Goal: Task Accomplishment & Management: Use online tool/utility

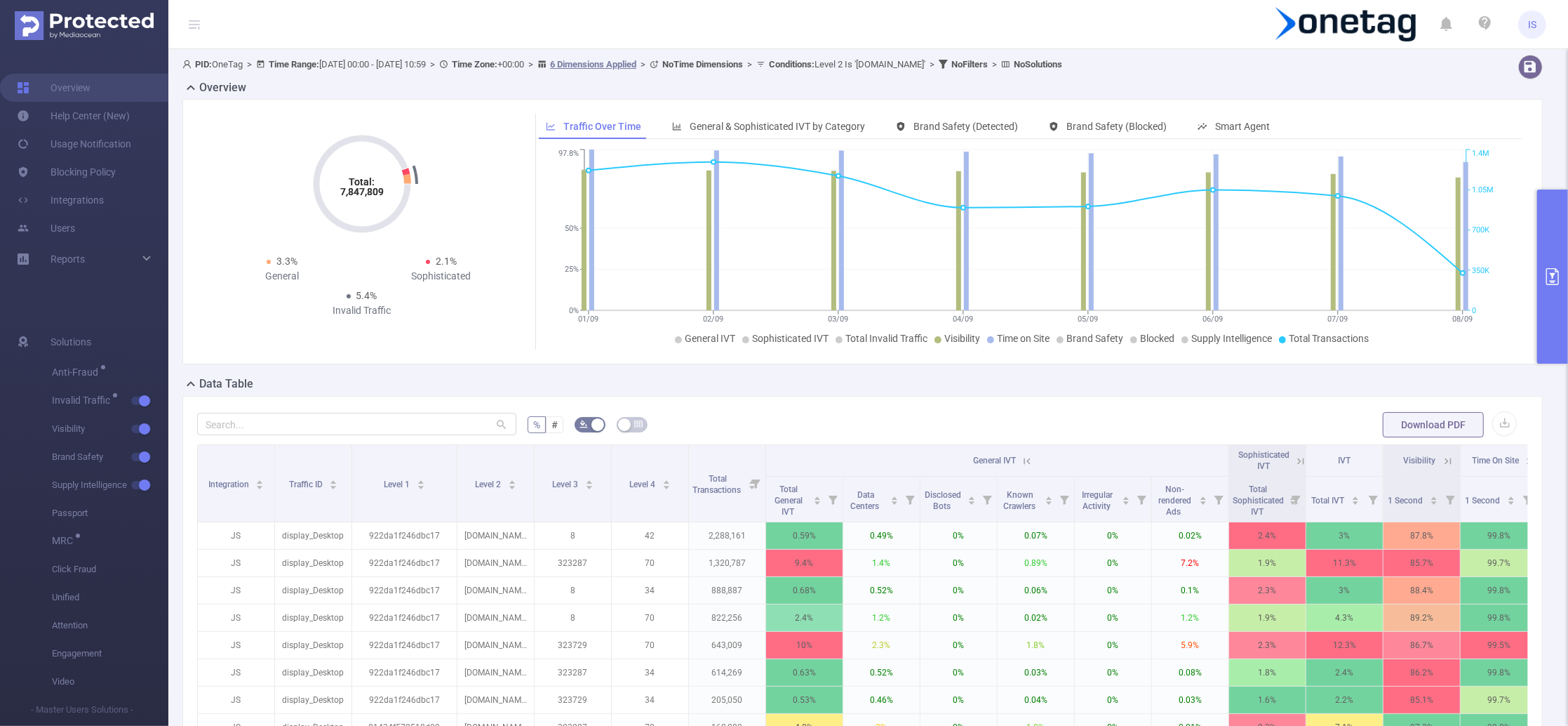
click at [1547, 225] on button "primary" at bounding box center [1552, 276] width 31 height 174
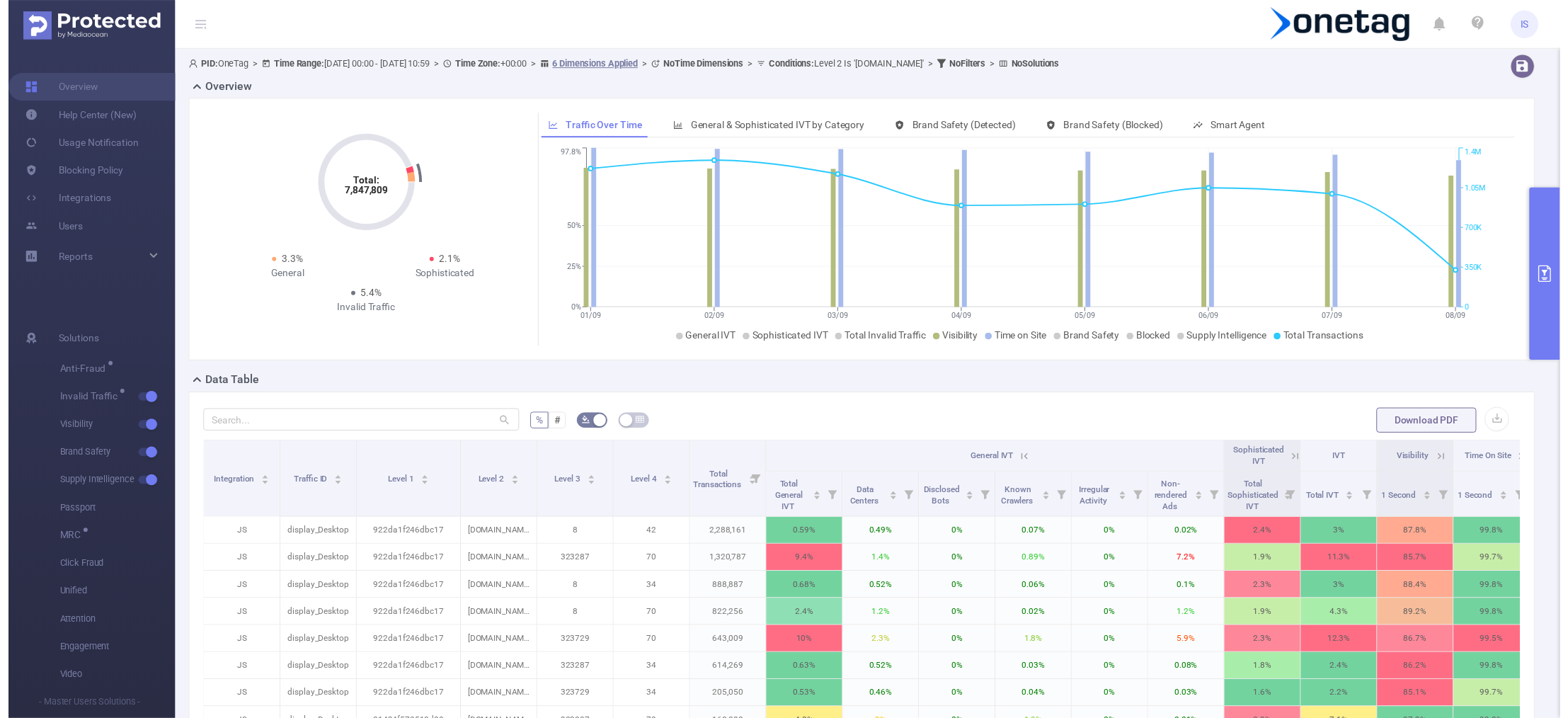
scroll to position [219, 0]
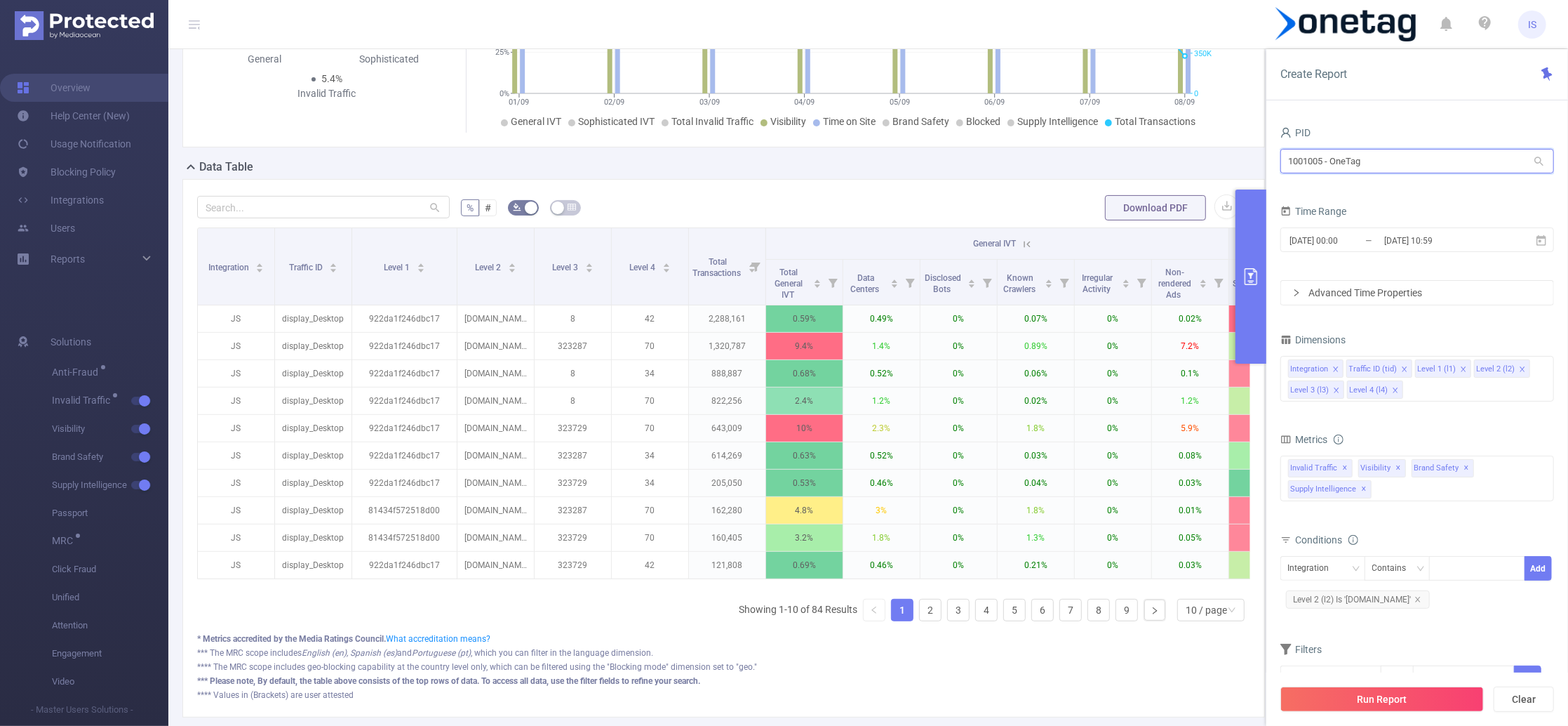
click at [1141, 127] on section "PID: OneTag > Time Range: [DATE] 00:00 - [DATE] 10:59 > Time Zone: +00:00 > 6 D…" at bounding box center [868, 289] width 1400 height 913
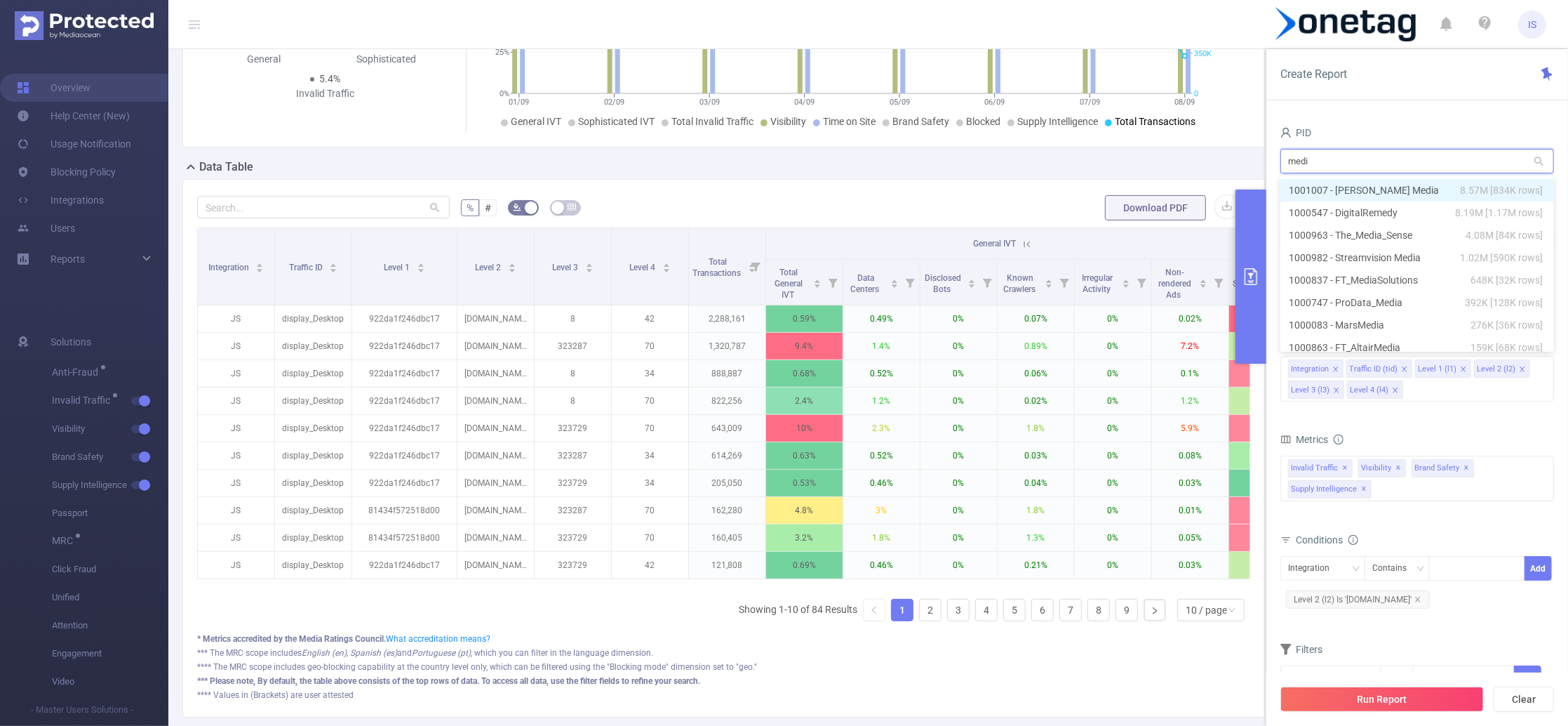
type input "media"
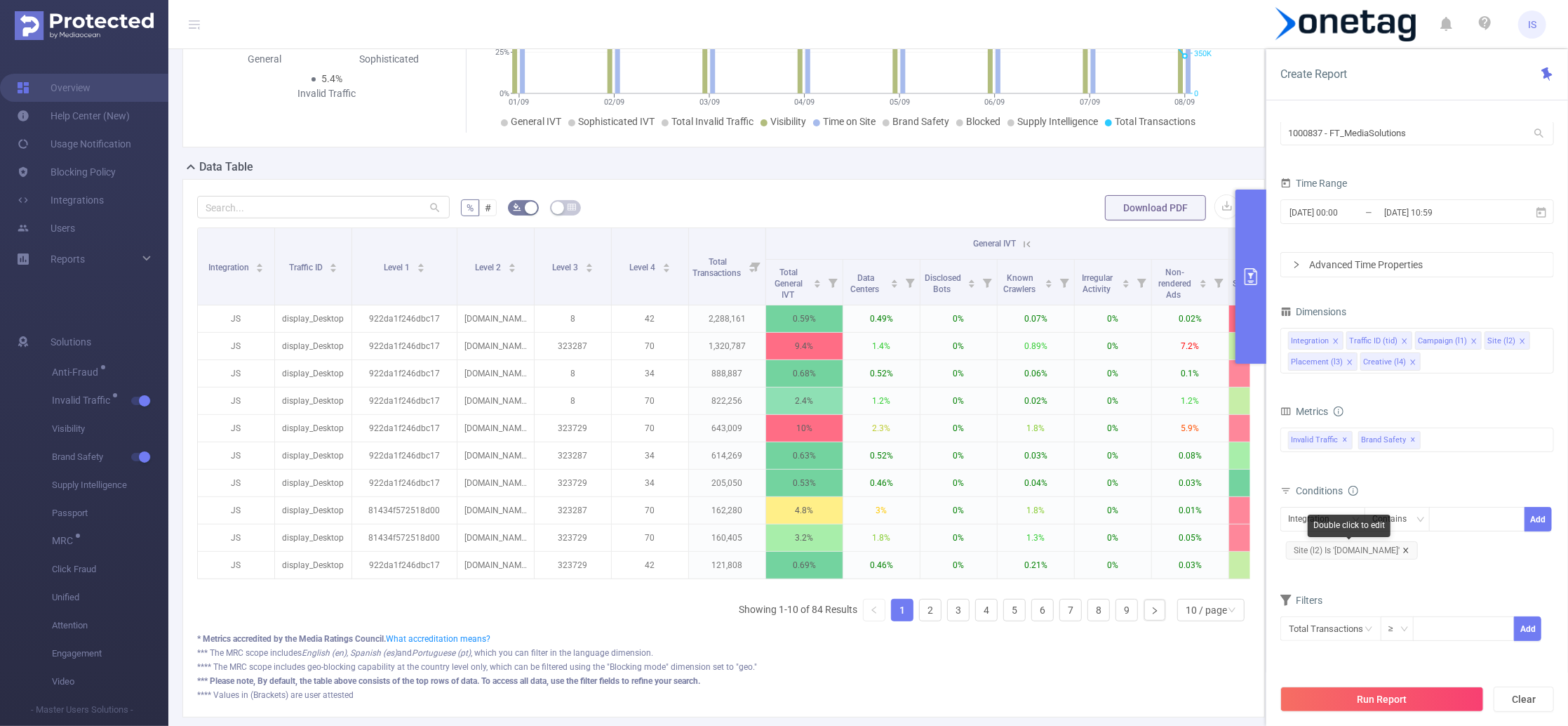
click at [1402, 552] on icon "icon: close" at bounding box center [1406, 550] width 7 height 7
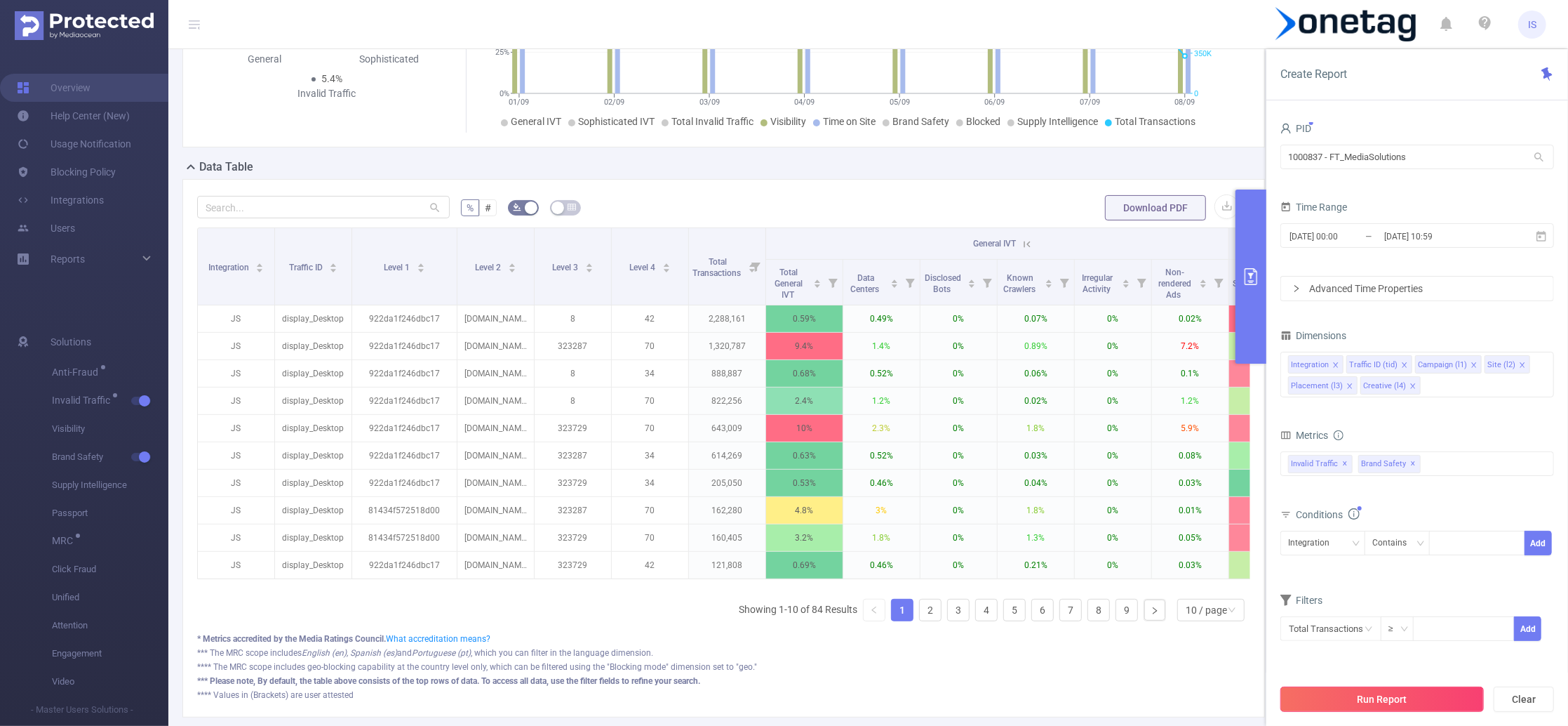
click at [1379, 707] on button "Run Report" at bounding box center [1382, 699] width 203 height 25
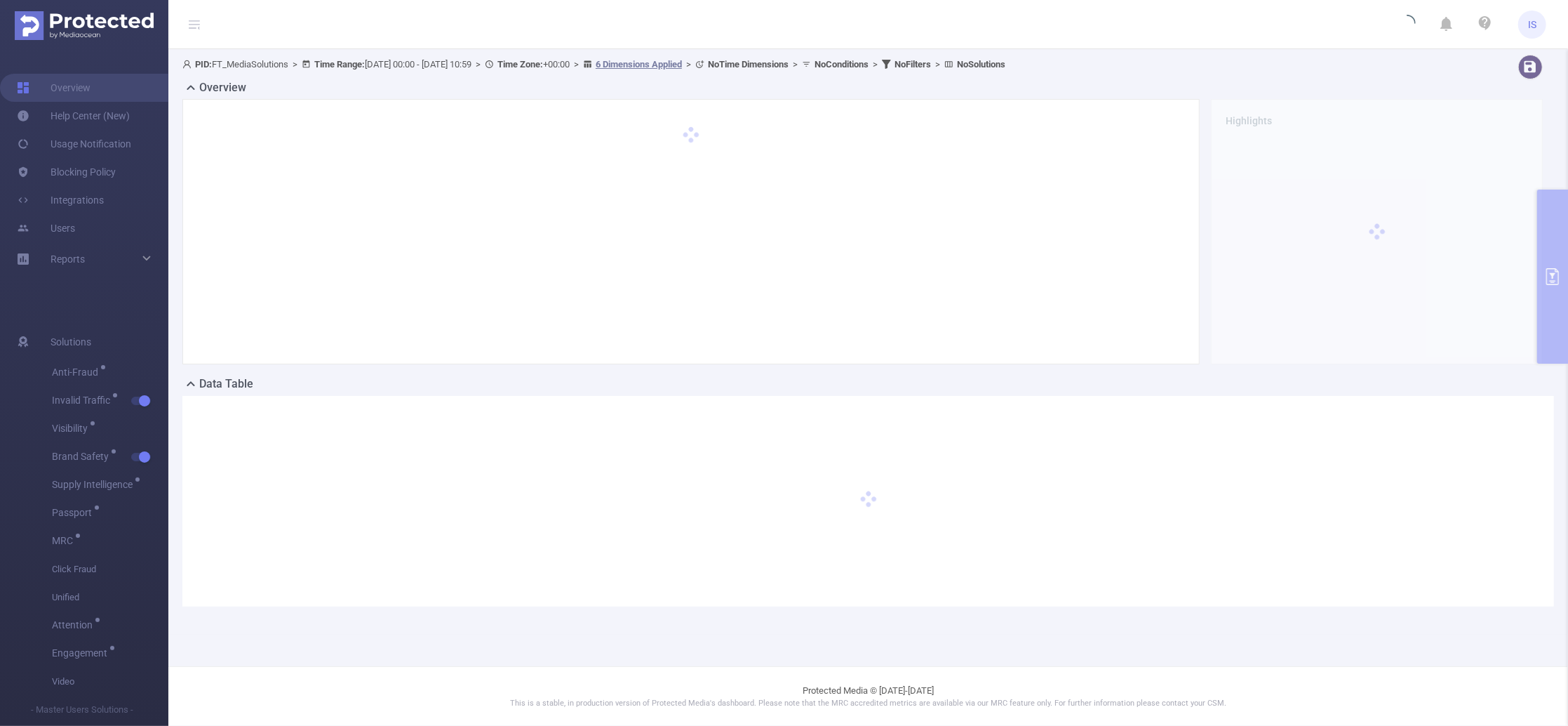
scroll to position [0, 0]
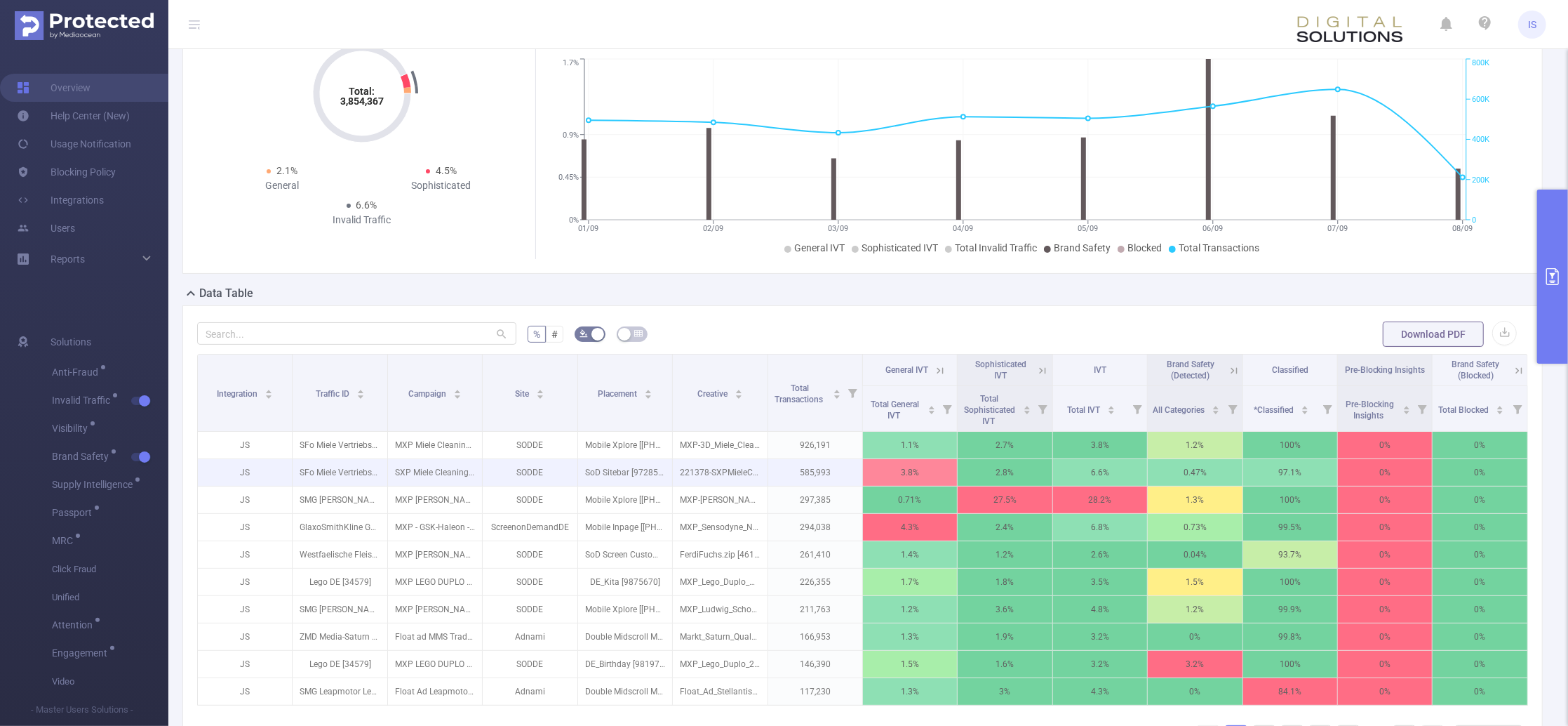
scroll to position [187, 0]
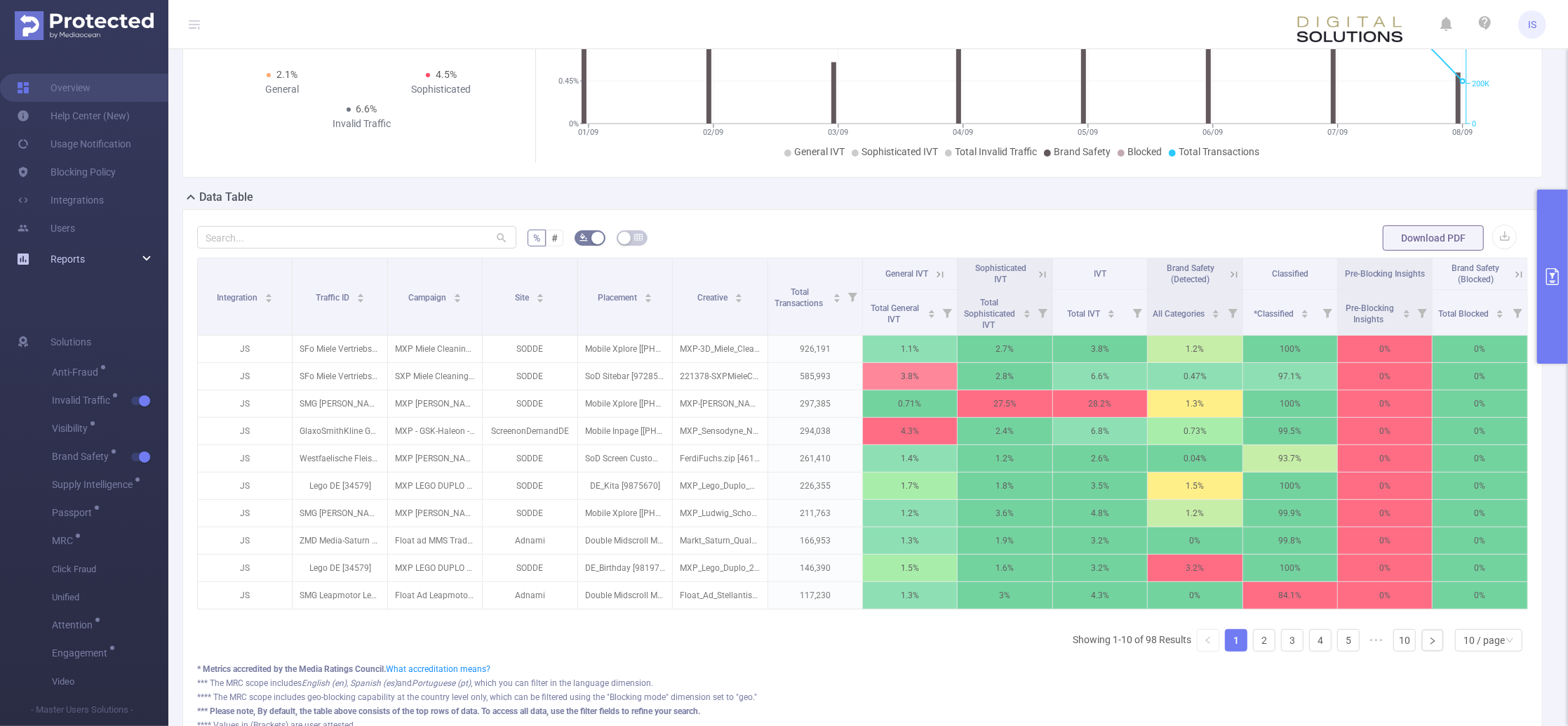
click at [141, 253] on div "Reports" at bounding box center [84, 259] width 168 height 28
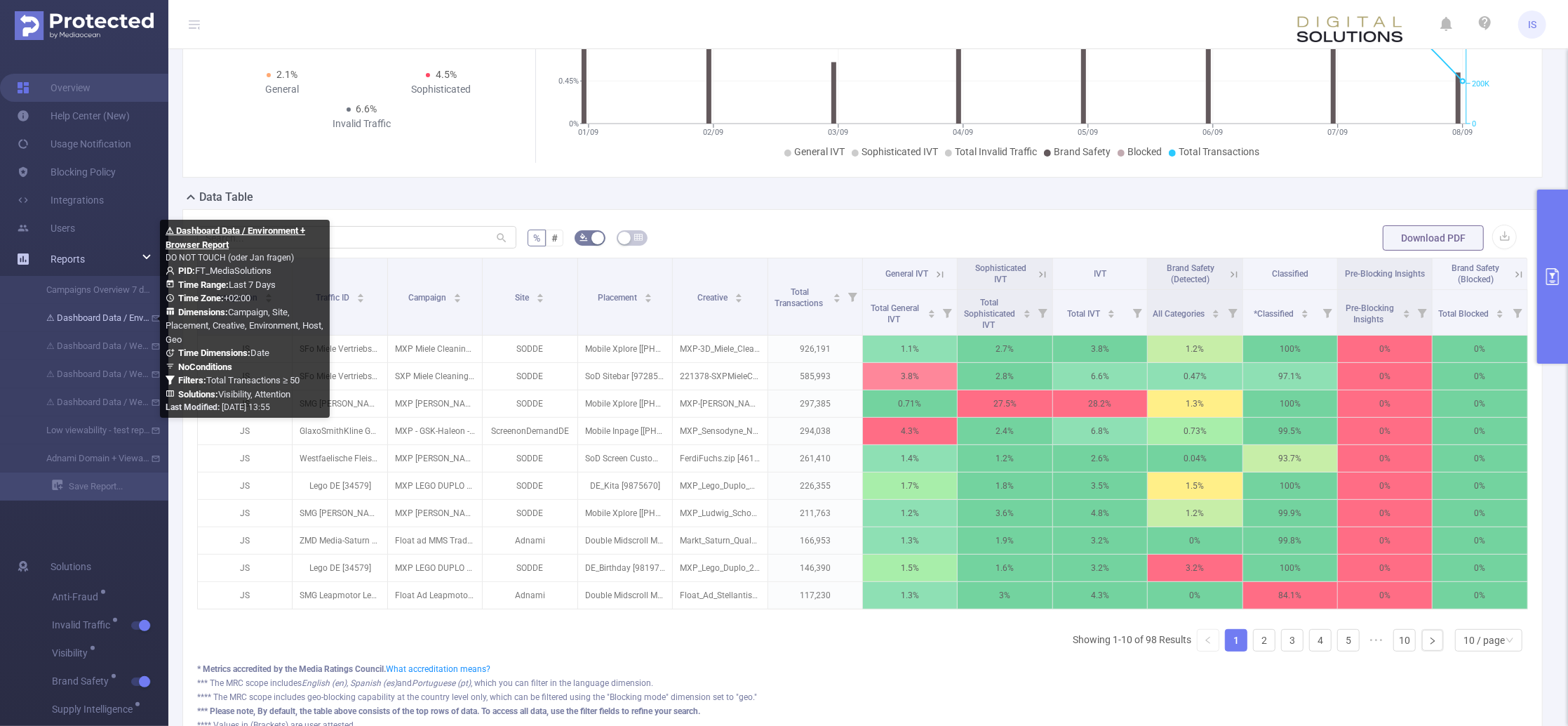
click at [73, 314] on link "⚠ Dashboard Data / Environment + Browser Report" at bounding box center [89, 318] width 123 height 28
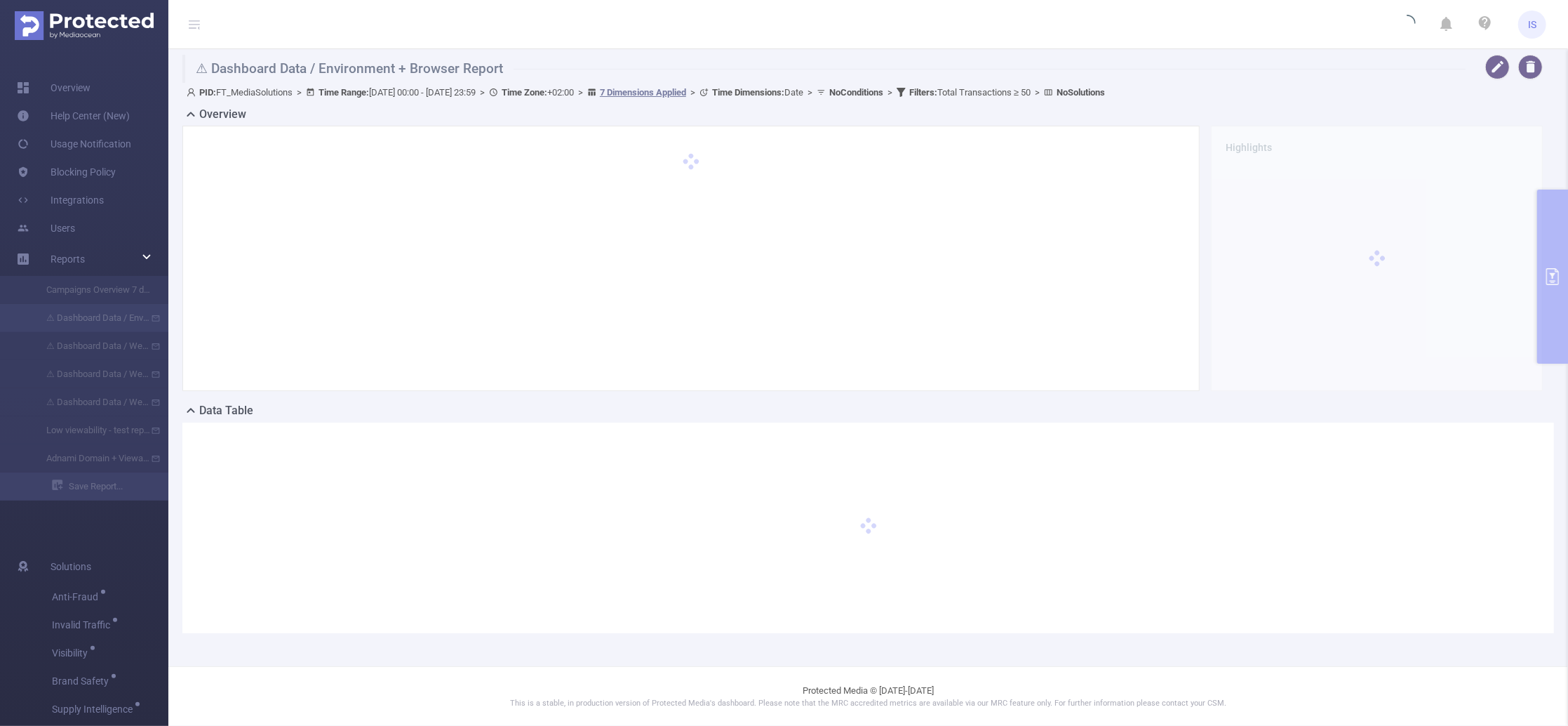
type input "[DATE] 23:59"
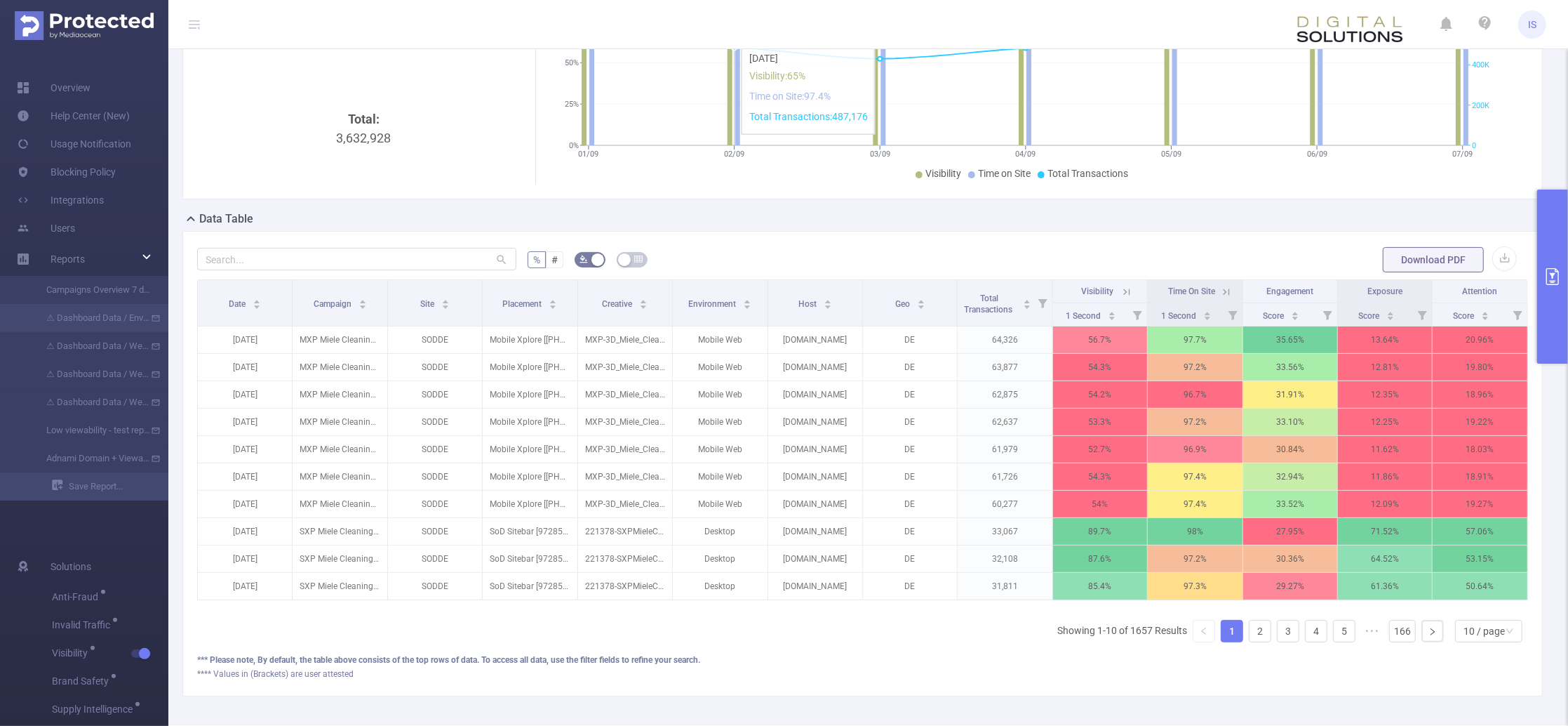
scroll to position [265, 0]
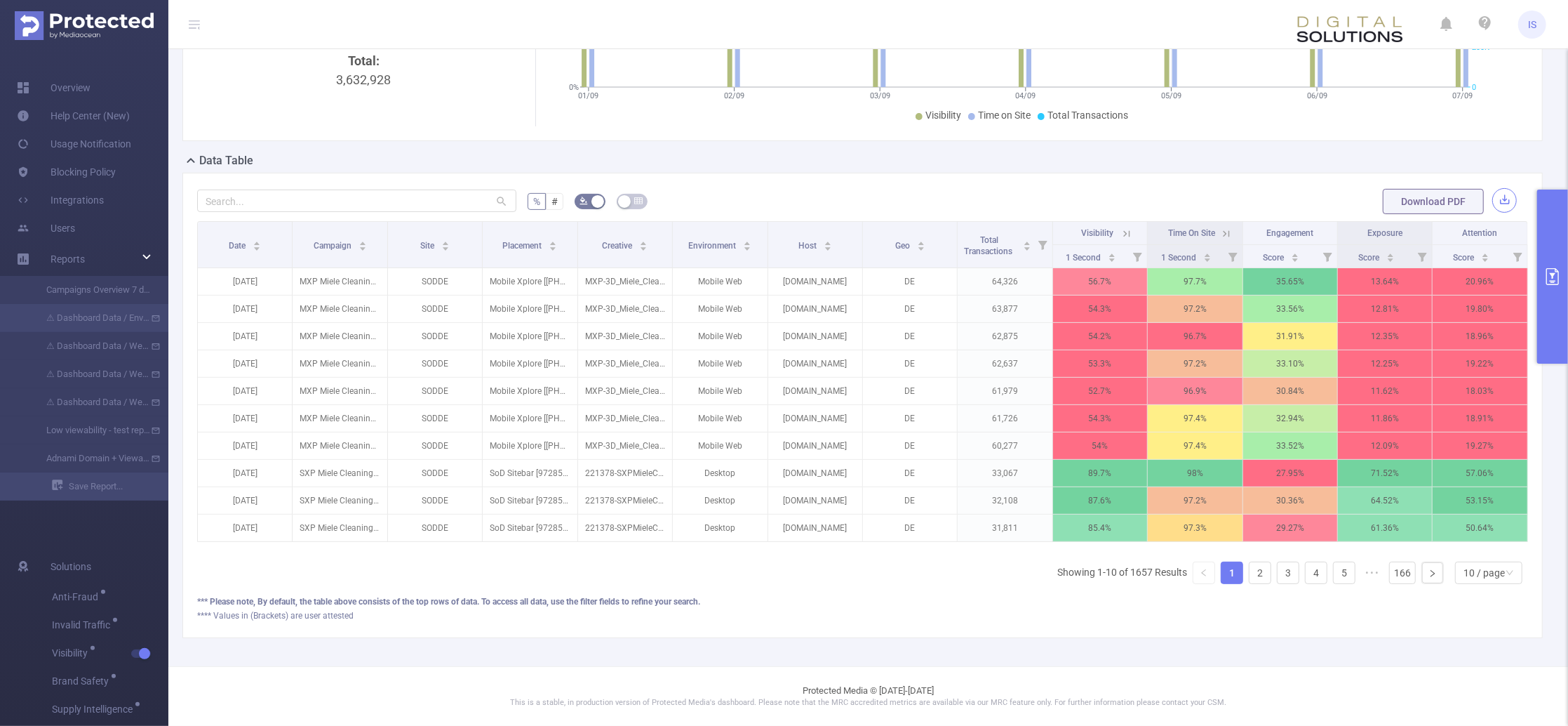
click at [1492, 188] on button "button" at bounding box center [1504, 200] width 24 height 24
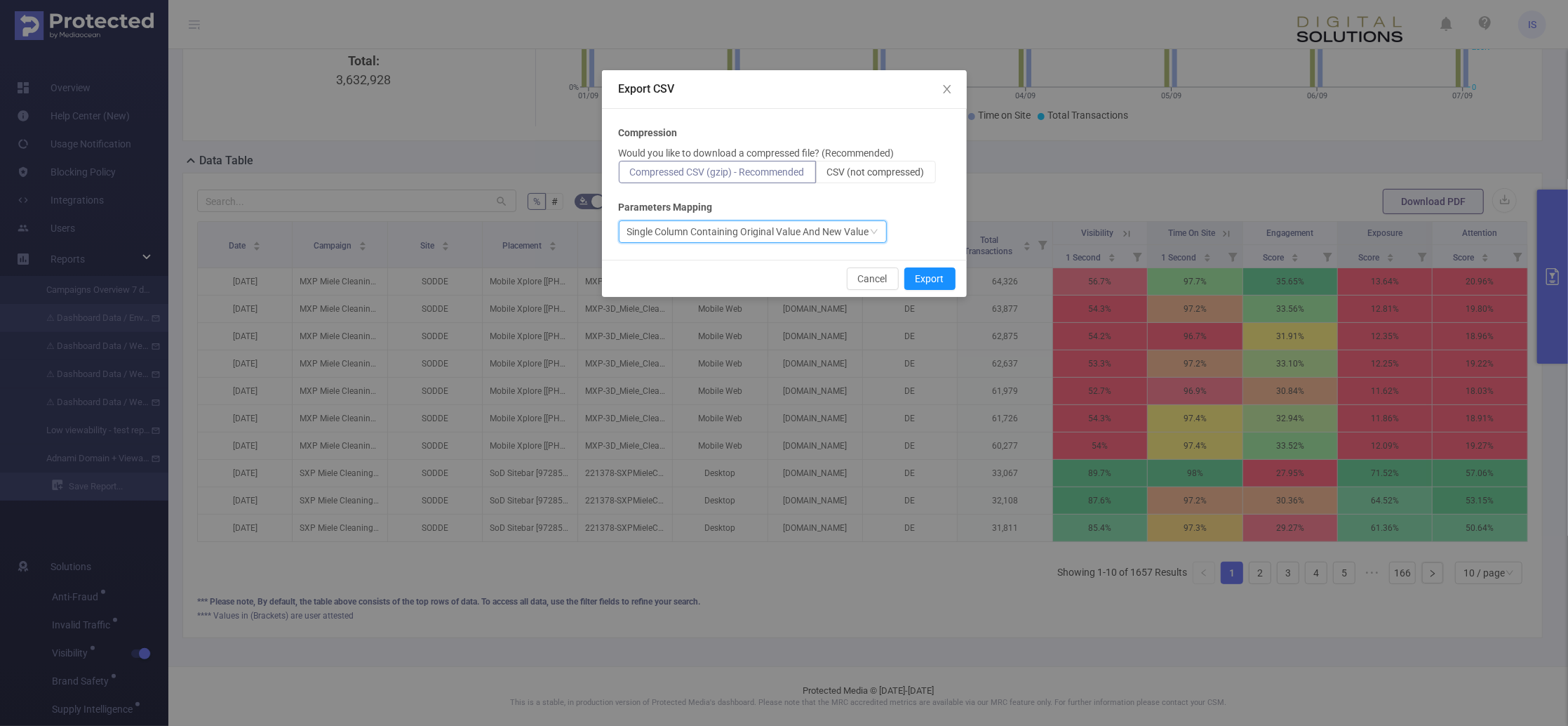
click at [657, 229] on div "Single Column Containing Original Value And New Value" at bounding box center [748, 232] width 242 height 21
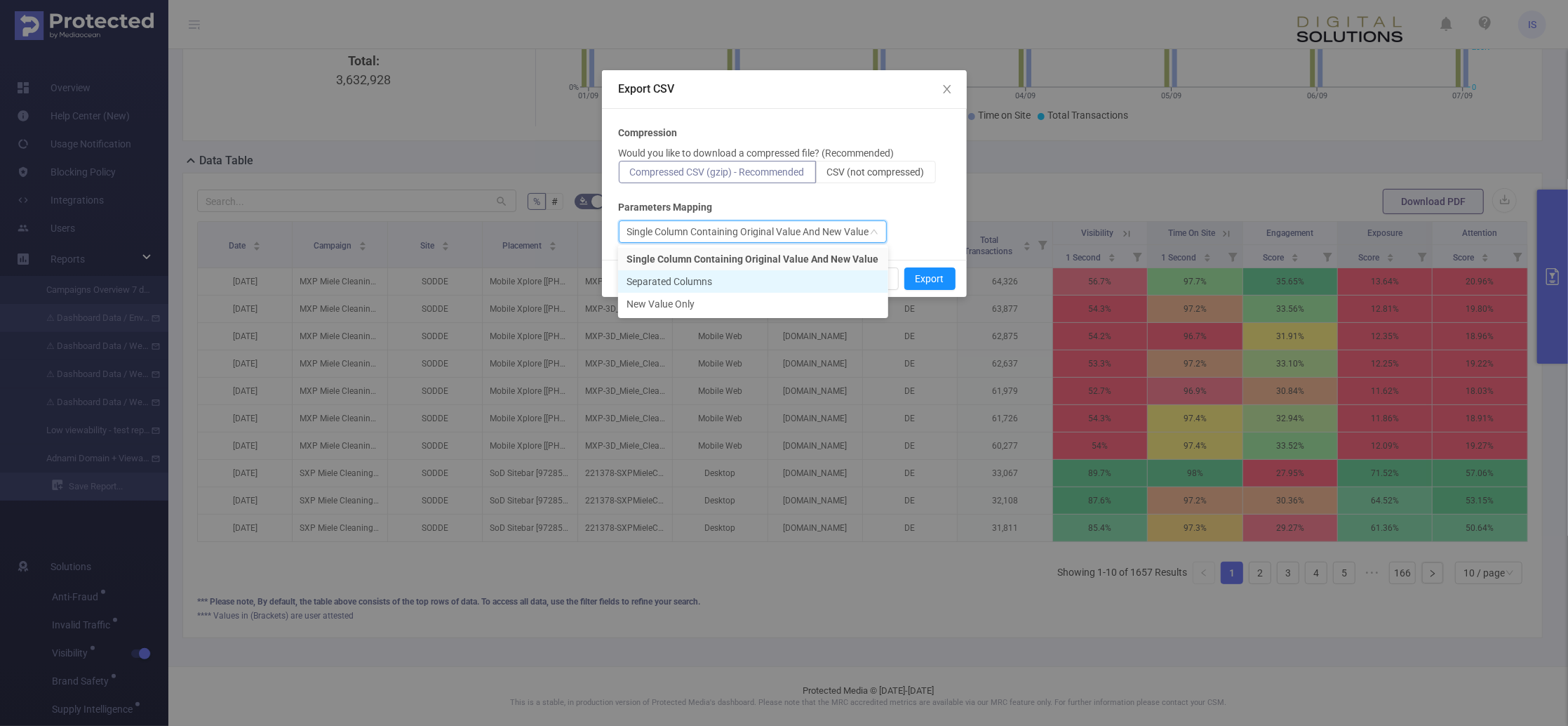
click at [711, 280] on li "Separated Columns" at bounding box center [753, 282] width 270 height 23
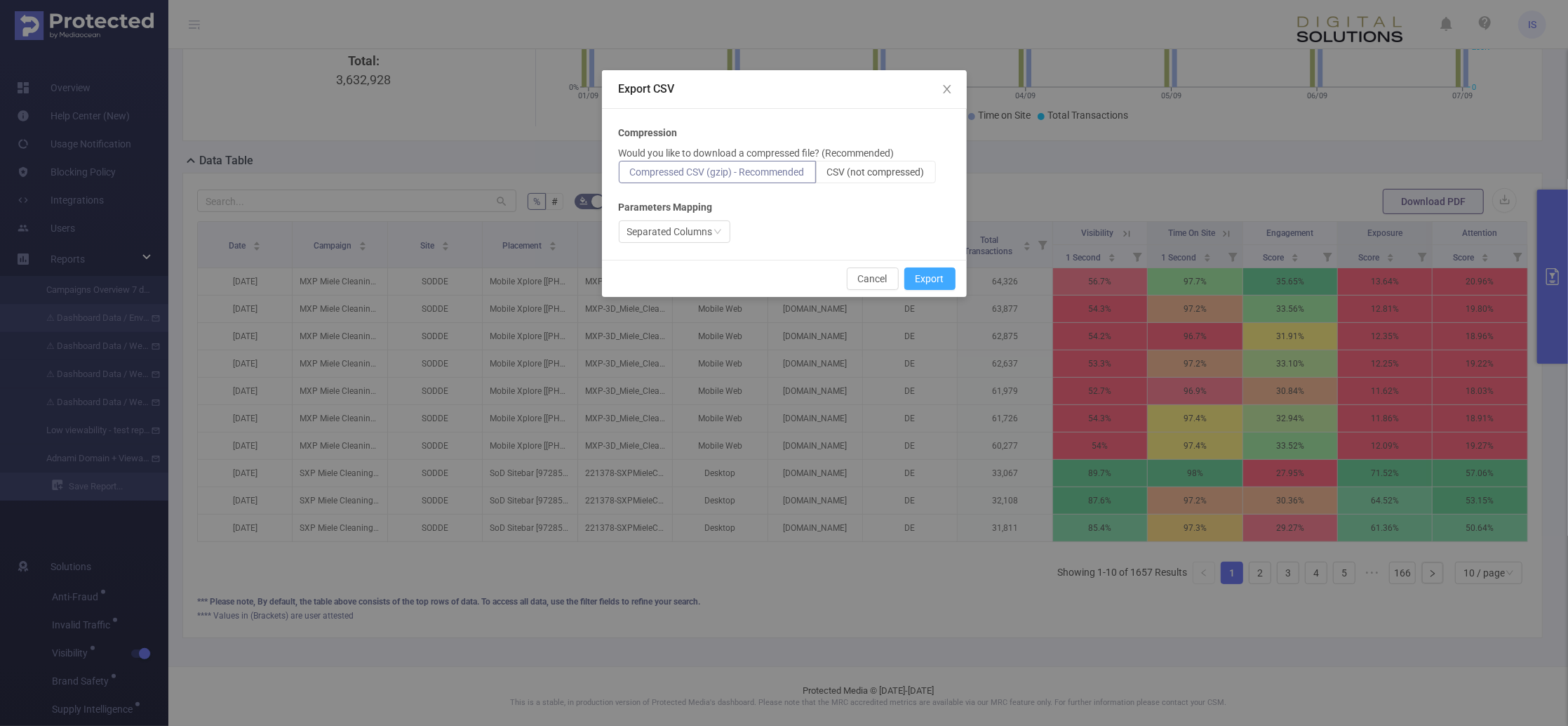
click at [929, 276] on button "Export" at bounding box center [930, 278] width 51 height 23
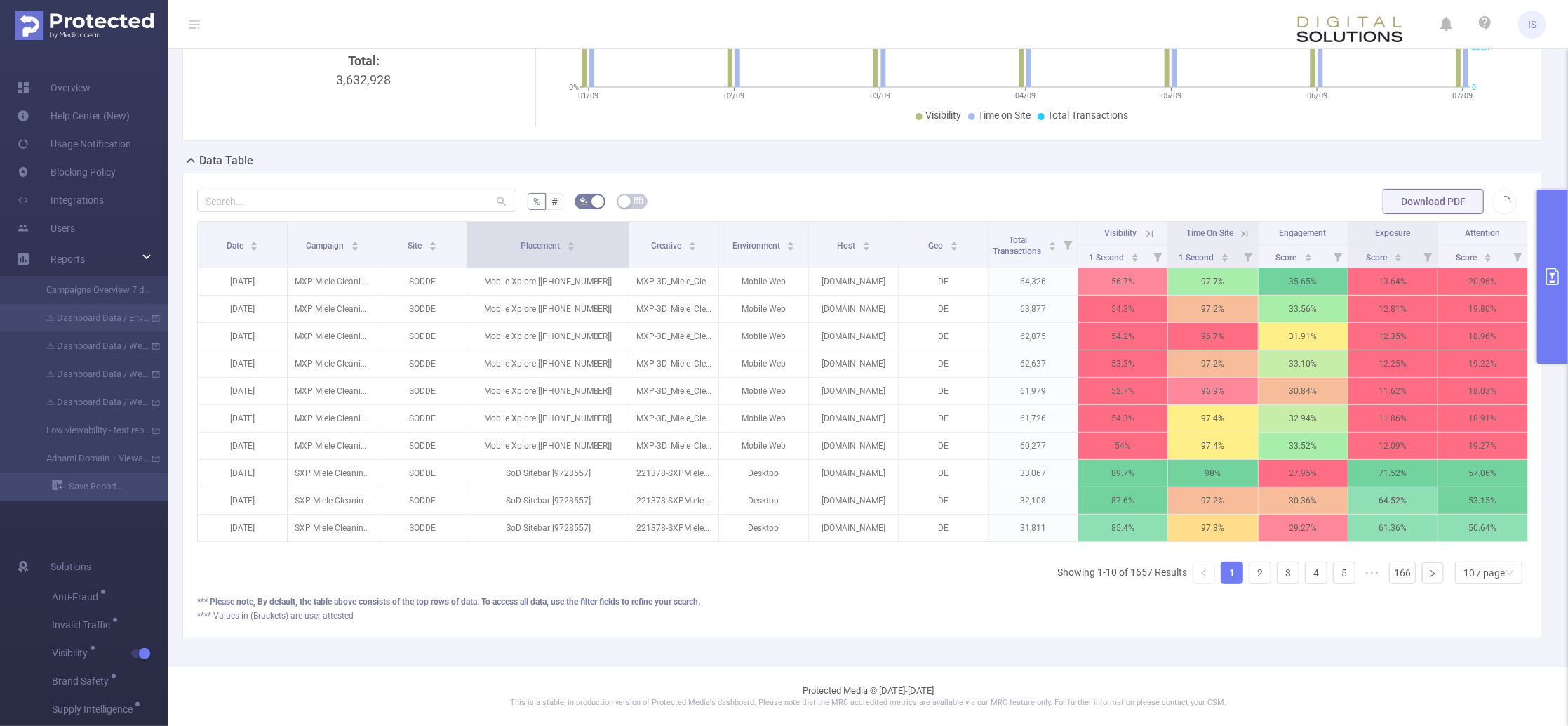
drag, startPoint x: 571, startPoint y: 235, endPoint x: 619, endPoint y: 232, distance: 48.1
click at [619, 232] on th "Placement" at bounding box center [548, 245] width 162 height 47
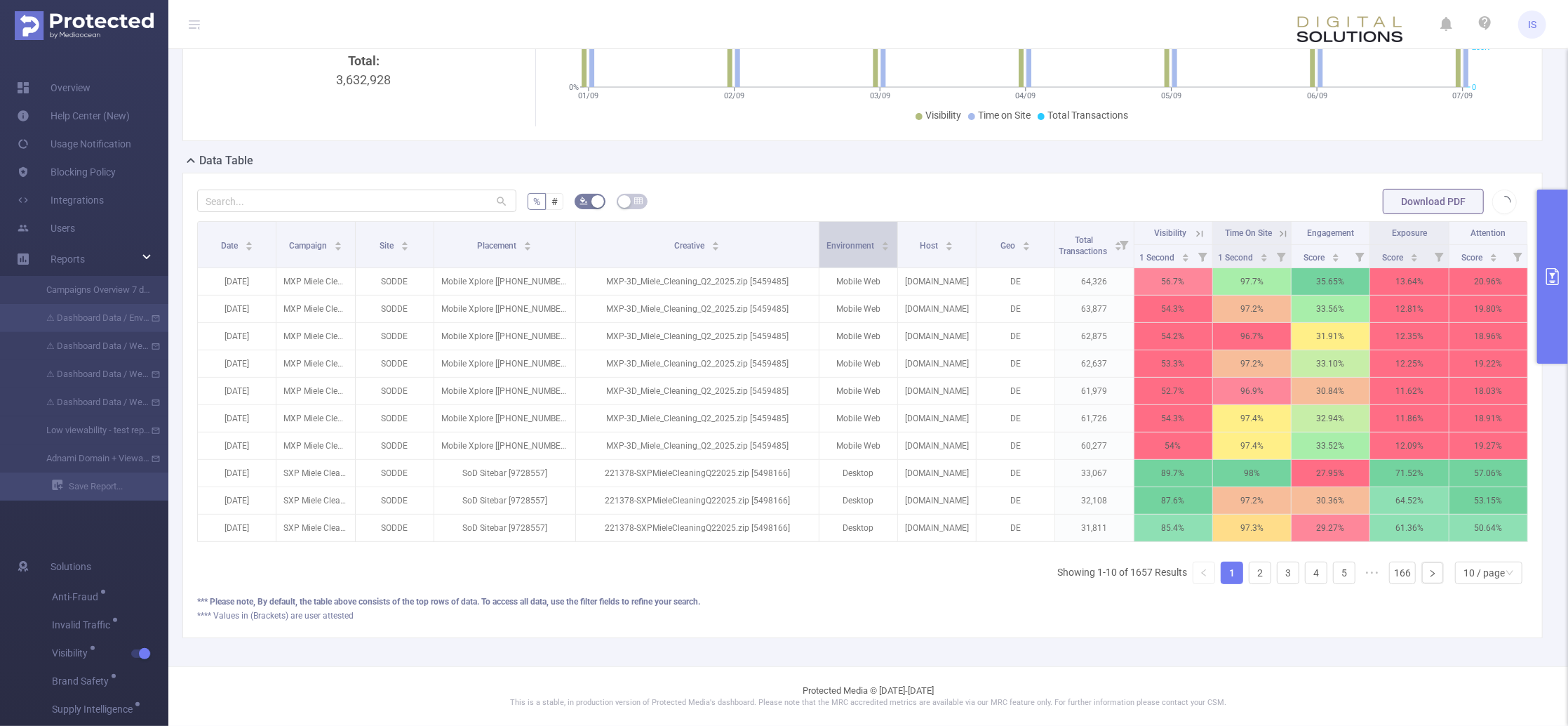
drag, startPoint x: 712, startPoint y: 237, endPoint x: 833, endPoint y: 238, distance: 121.0
click at [833, 238] on tr "Date Campaign Site Placement Creative Environment Host Geo Total Transactions V…" at bounding box center [863, 234] width 1330 height 23
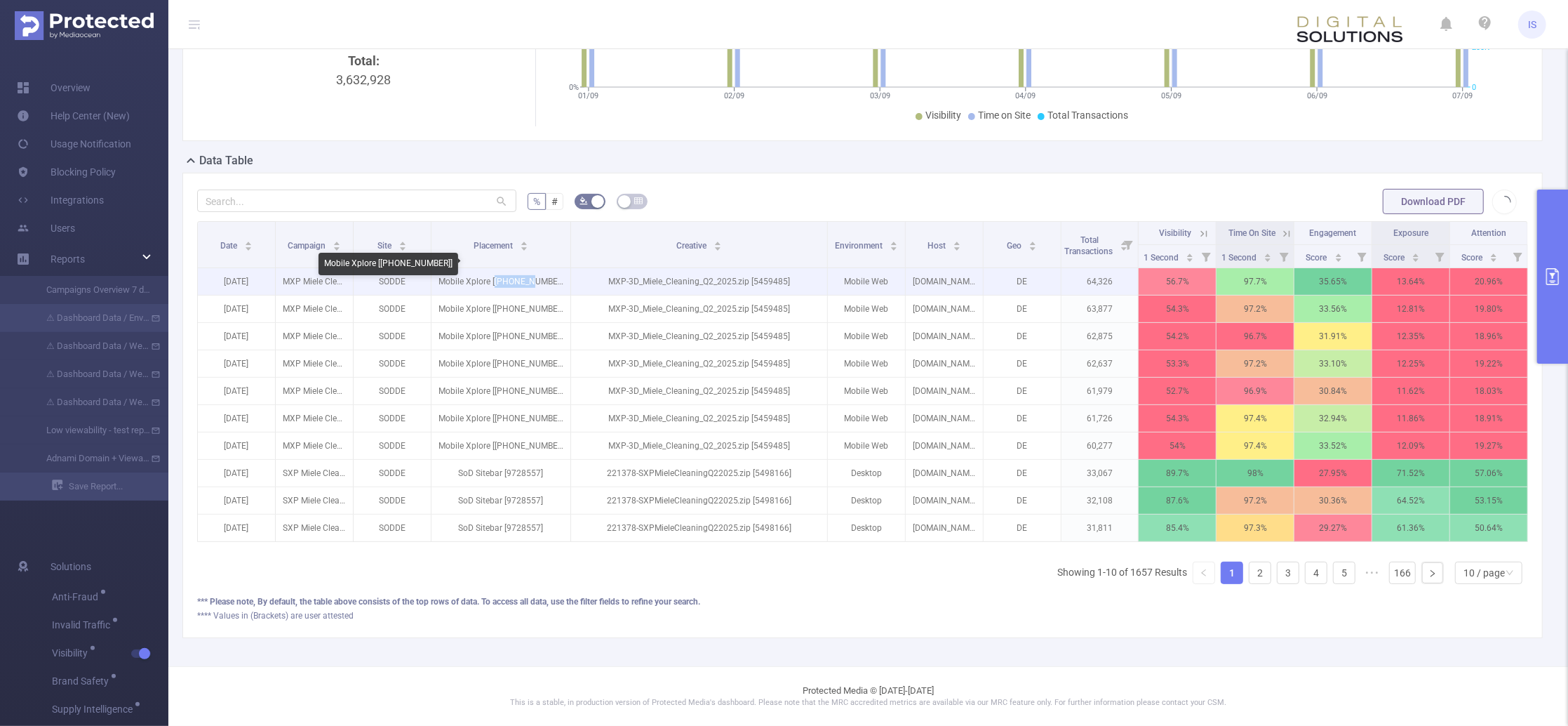
drag, startPoint x: 510, startPoint y: 268, endPoint x: 556, endPoint y: 269, distance: 46.0
click at [556, 269] on p "Mobile Xplore [[PHONE_NUMBER]]" at bounding box center [501, 281] width 140 height 27
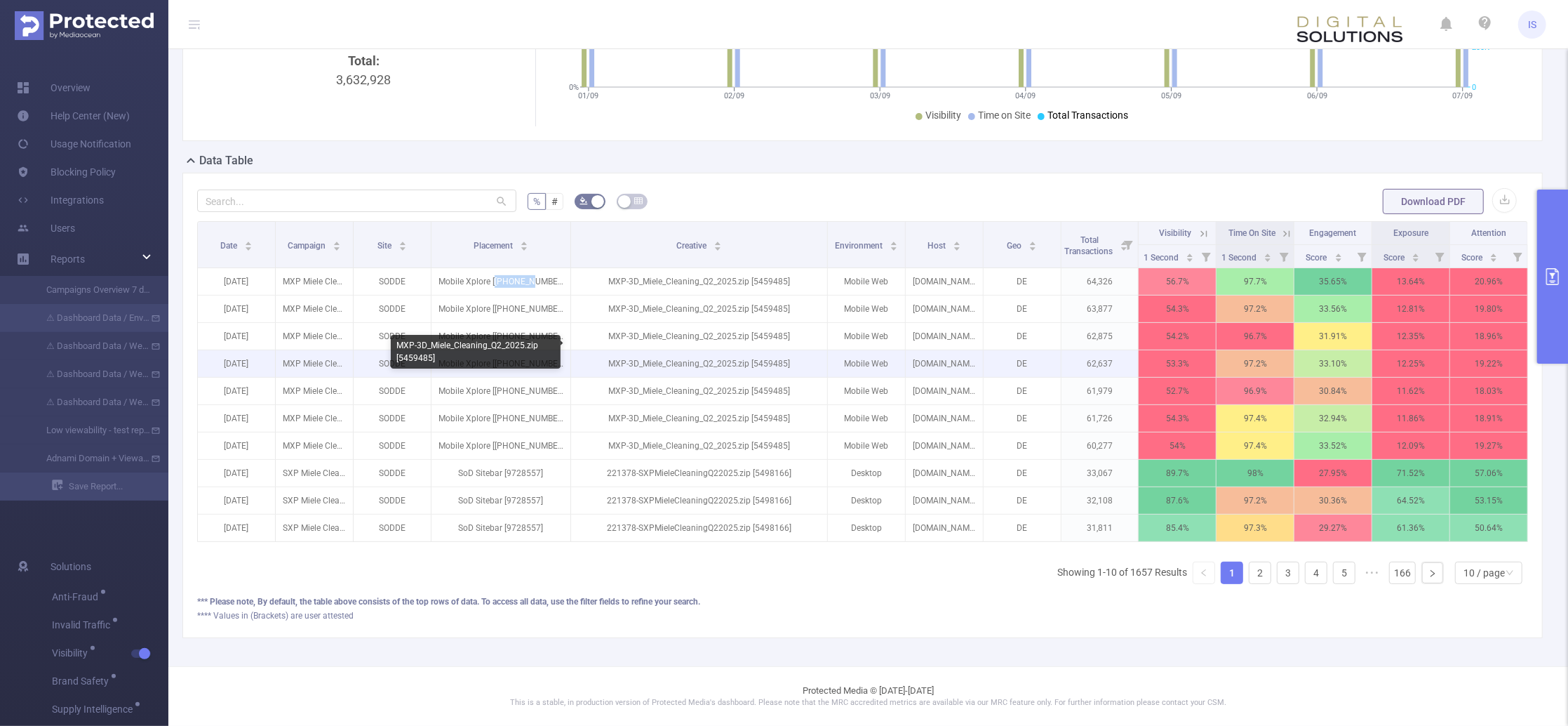
click at [766, 350] on p "MXP-3D_Miele_Cleaning_Q2_2025.zip [5459485]" at bounding box center [700, 363] width 256 height 27
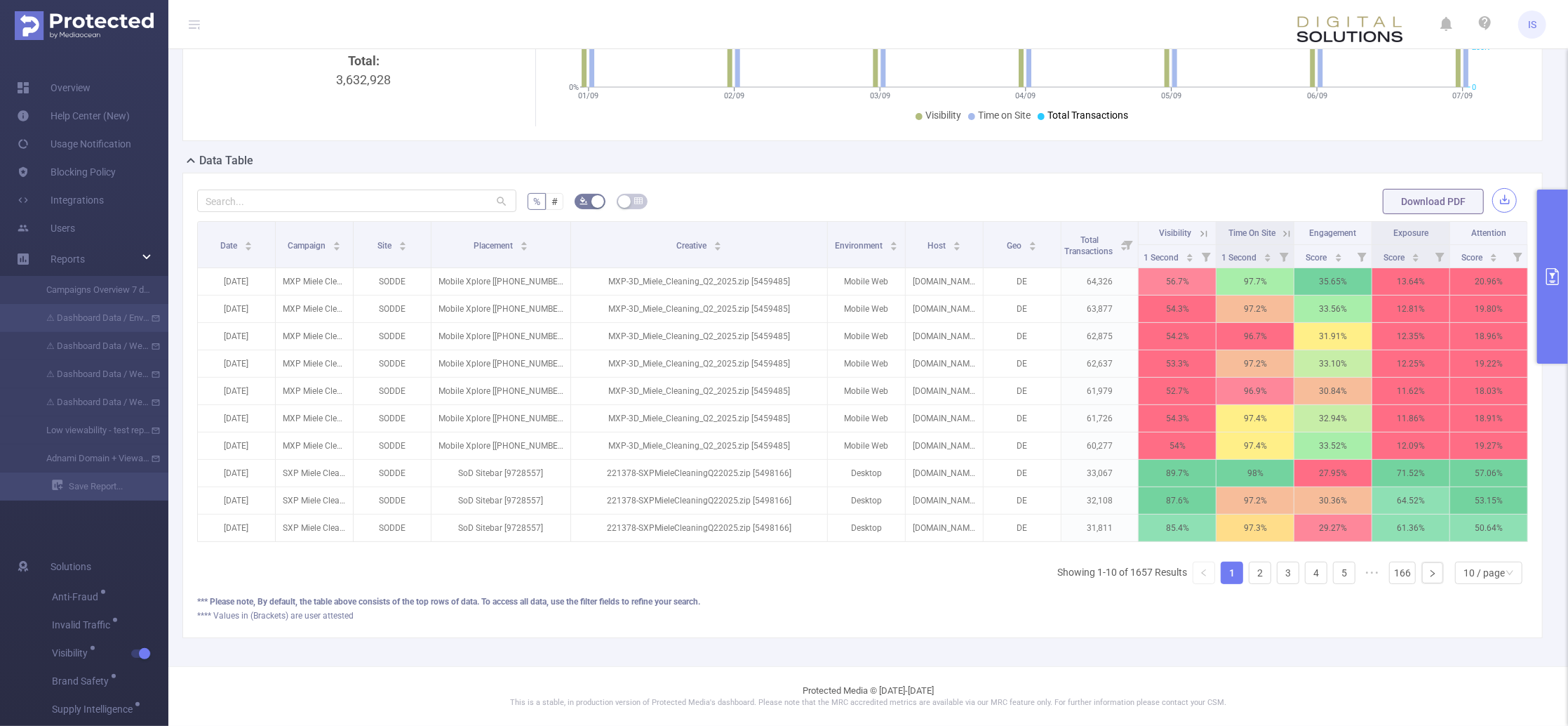
click at [1494, 188] on button "button" at bounding box center [1504, 200] width 24 height 24
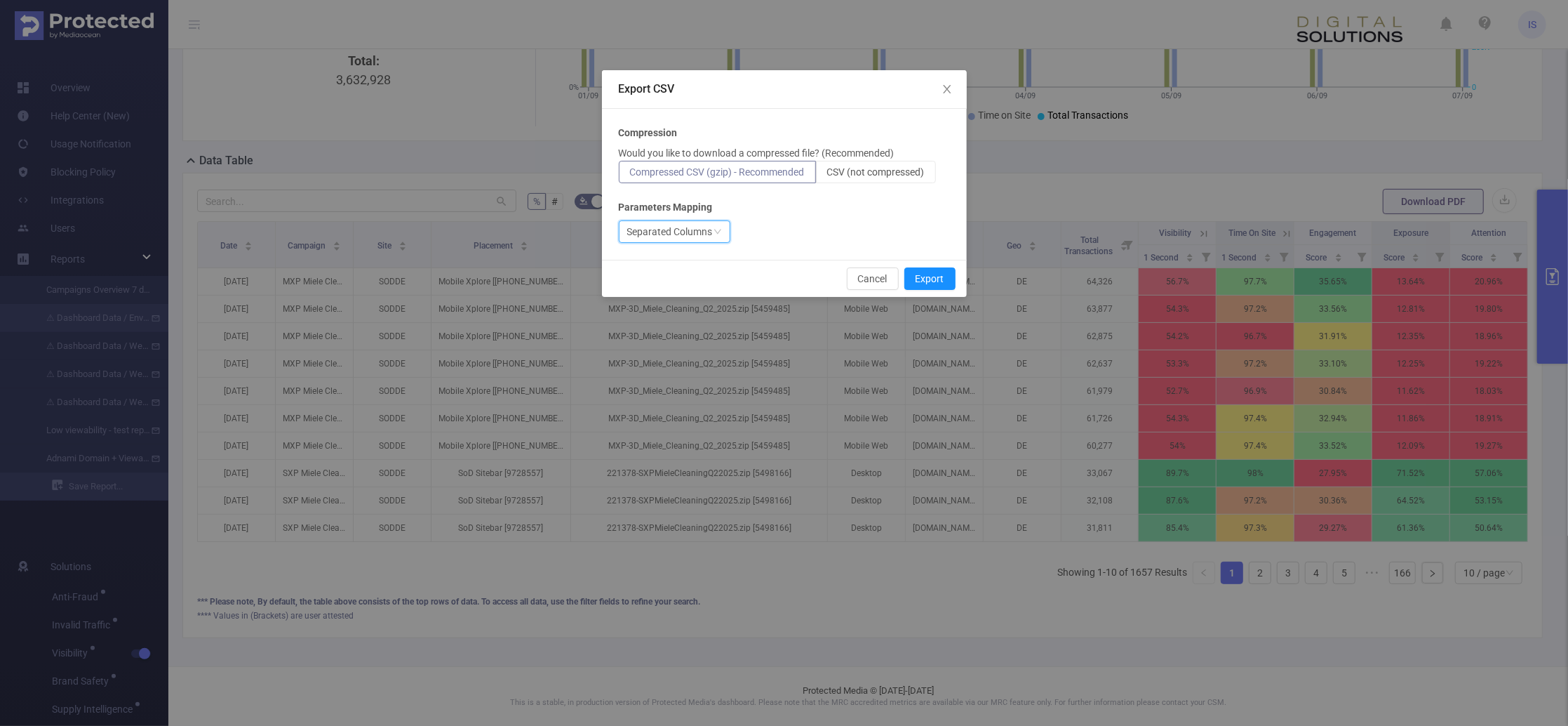
click at [699, 238] on div "Separated Columns" at bounding box center [669, 232] width 86 height 21
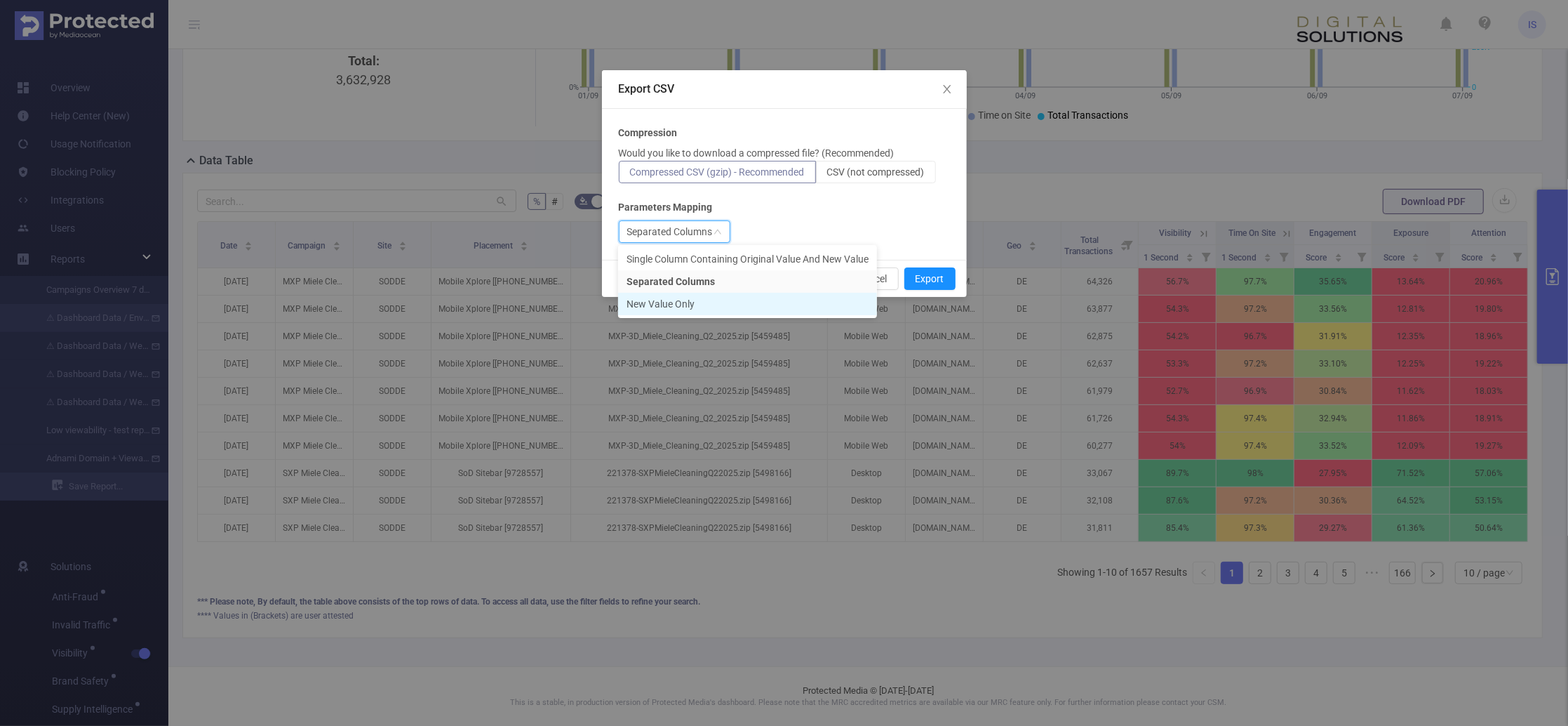
click at [710, 303] on li "New Value Only" at bounding box center [747, 304] width 259 height 23
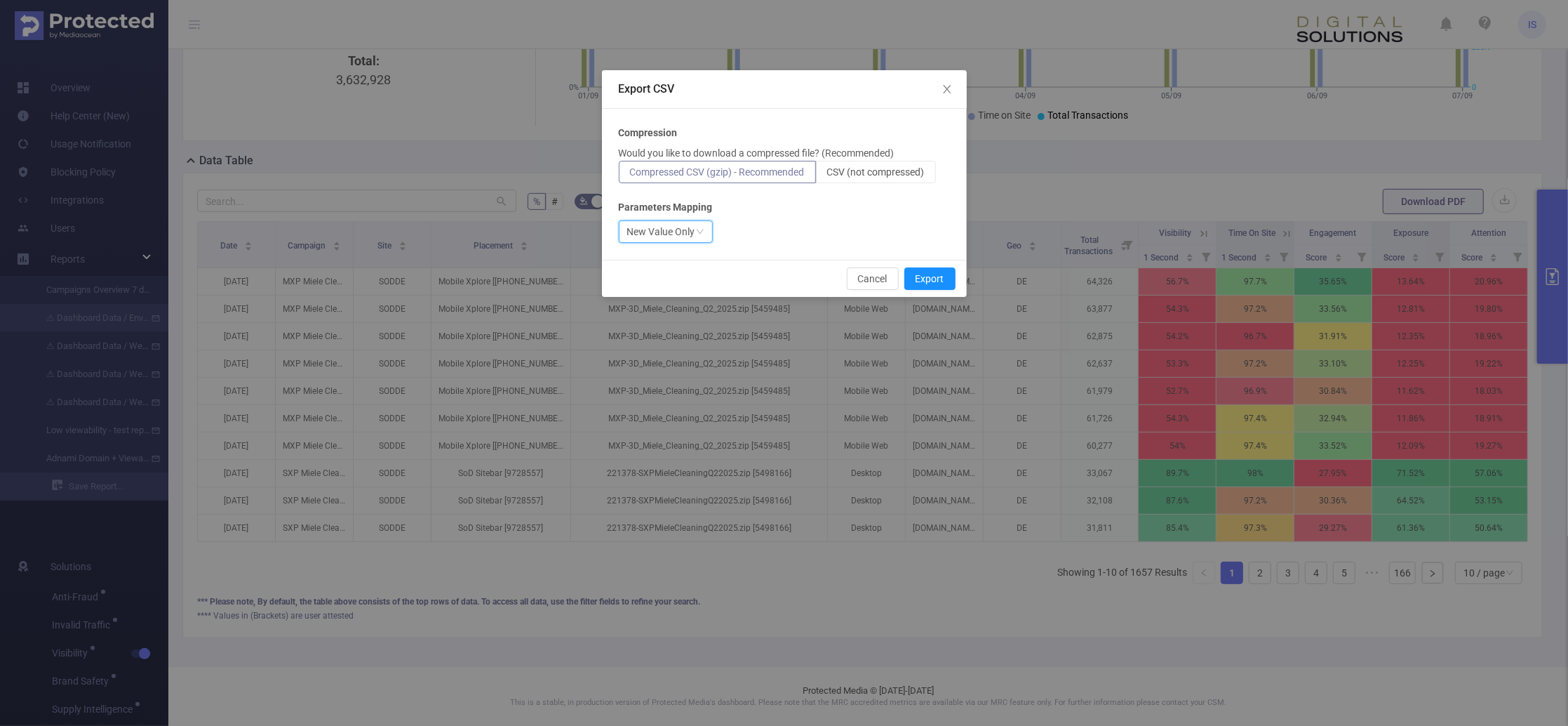
click at [821, 232] on div "New Value Only" at bounding box center [784, 232] width 331 height 23
click at [931, 276] on button "Export" at bounding box center [930, 278] width 51 height 23
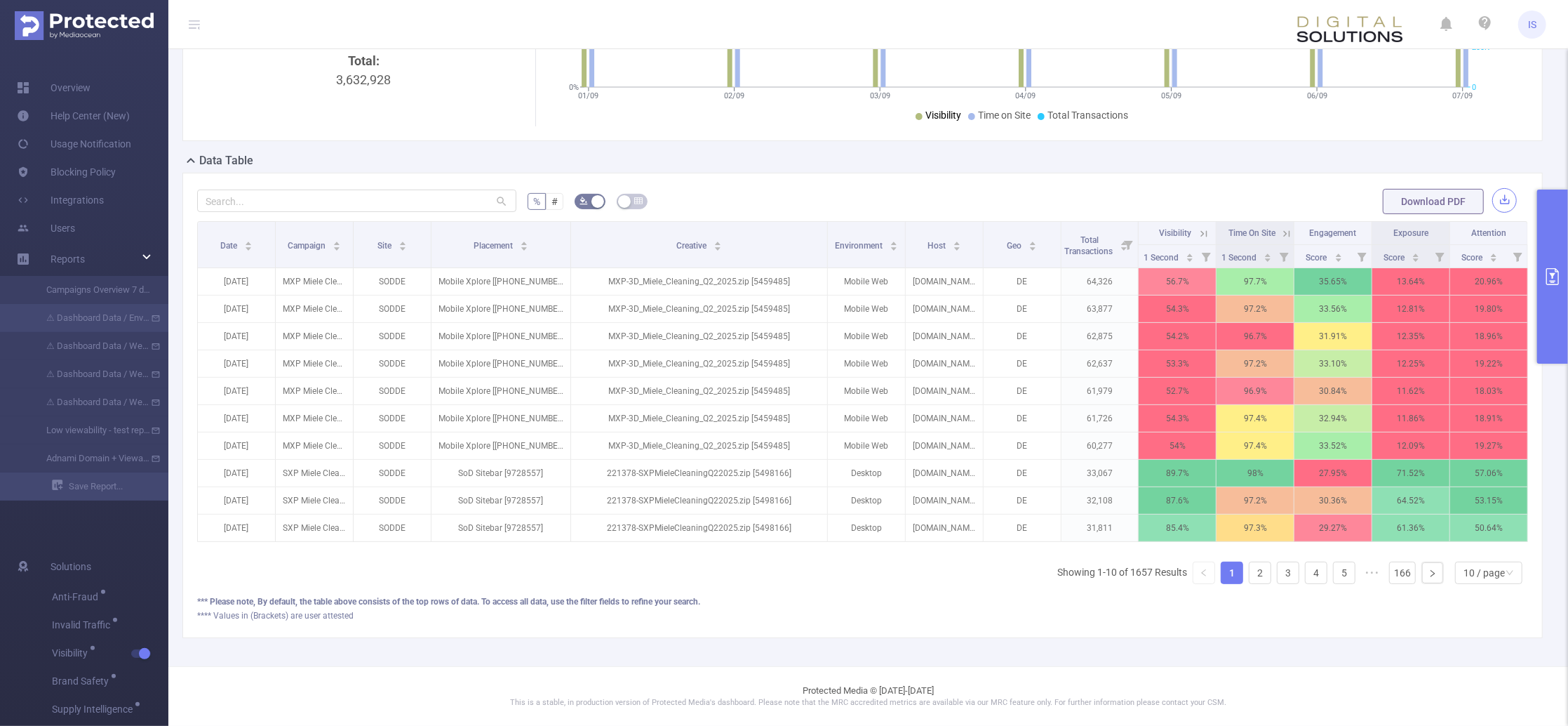
click at [1492, 188] on button "button" at bounding box center [1504, 200] width 24 height 24
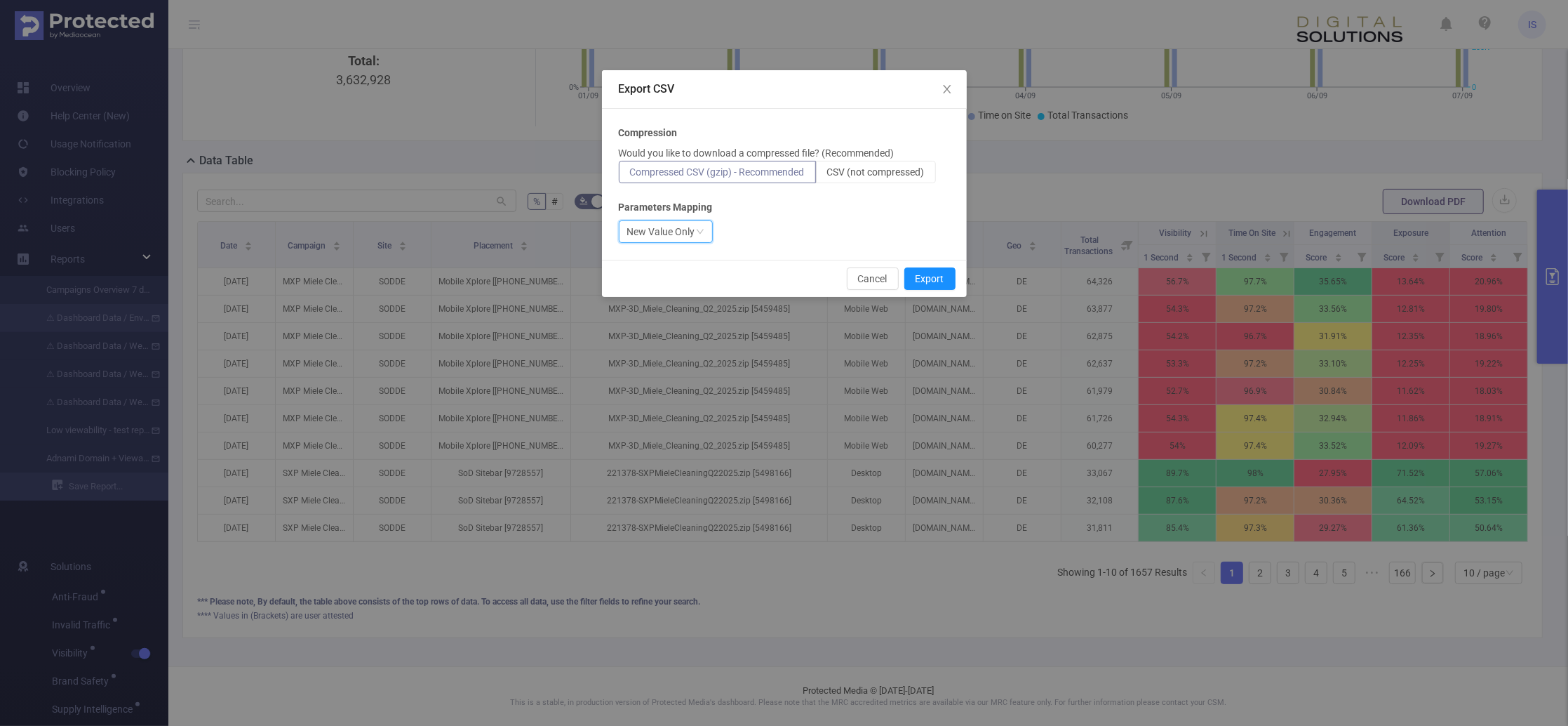
click at [702, 225] on div "New Value Only" at bounding box center [665, 232] width 94 height 23
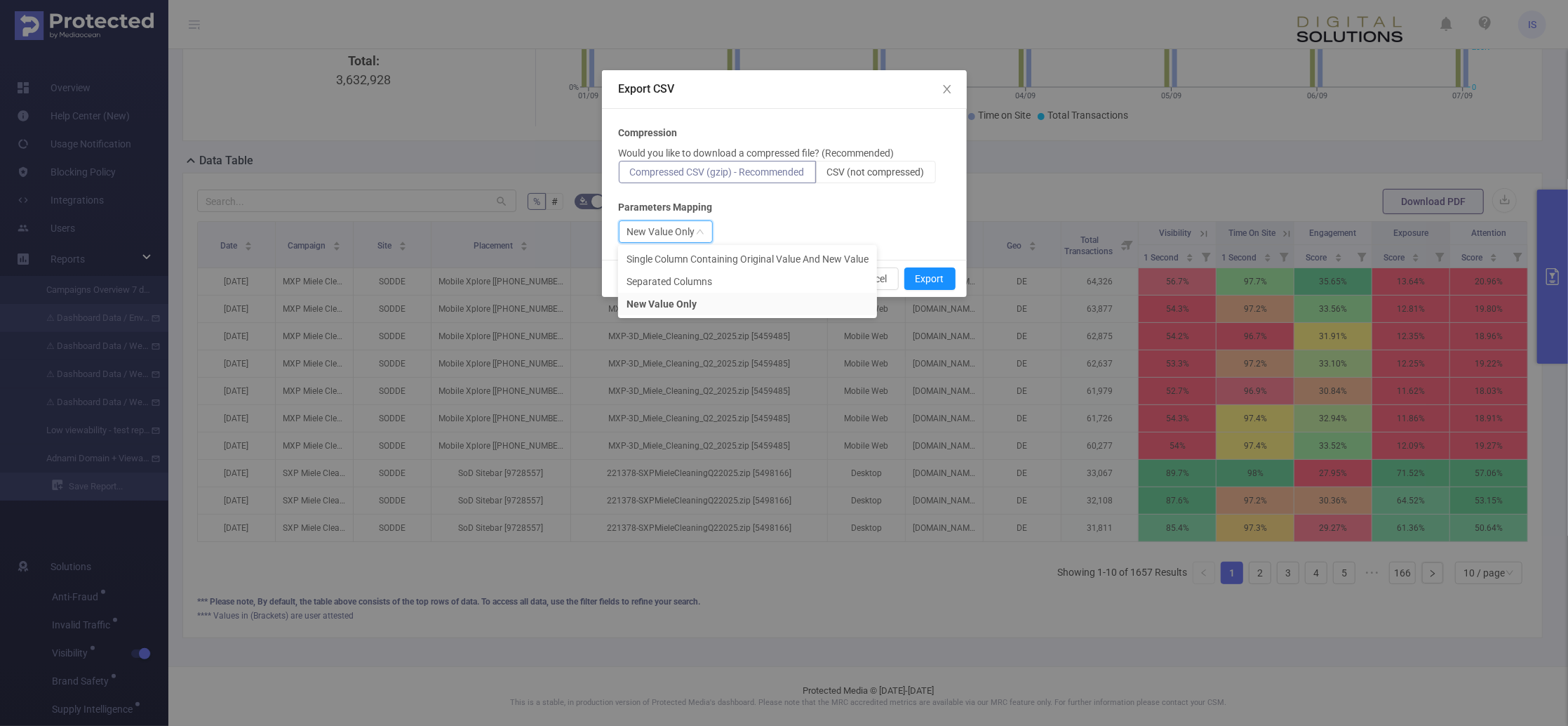
click at [915, 232] on div "New Value Only" at bounding box center [784, 232] width 331 height 23
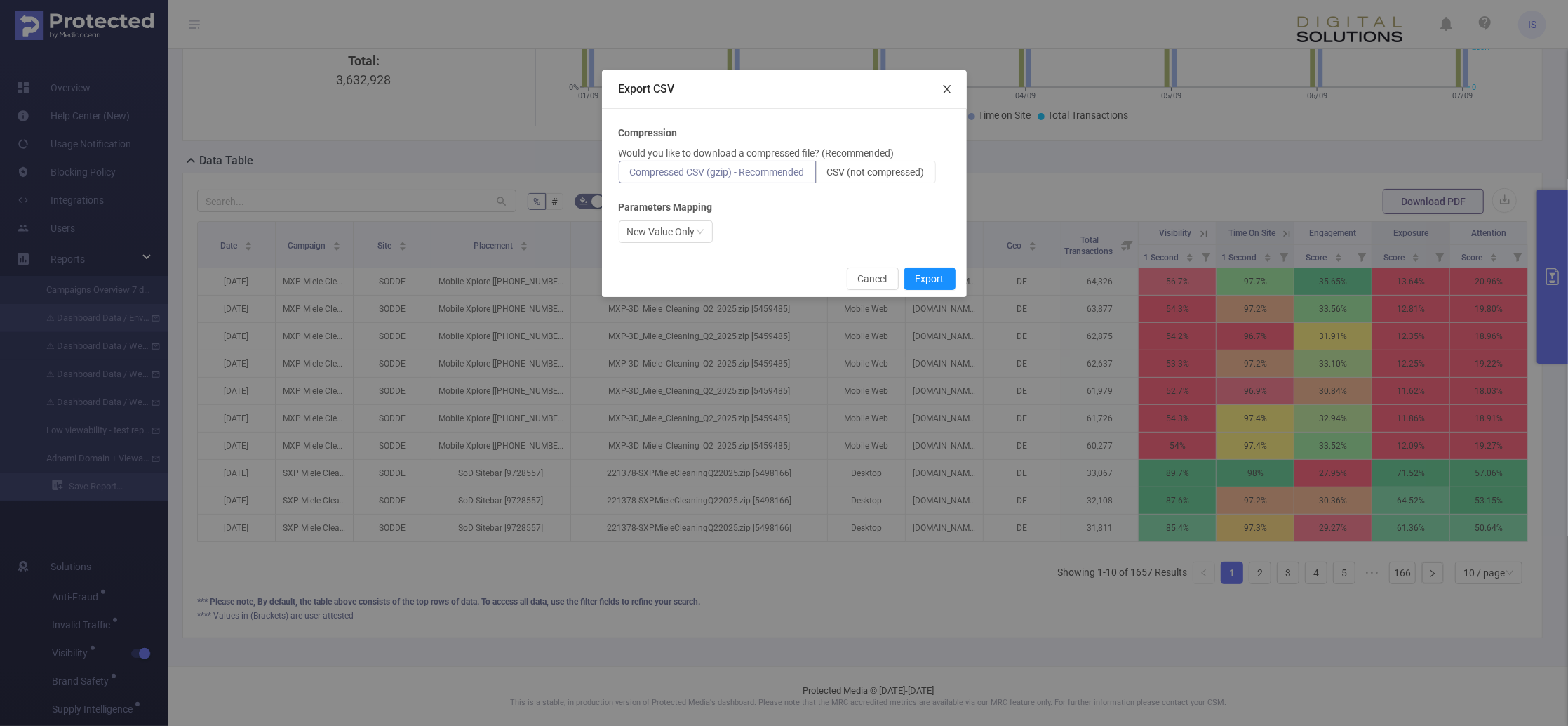
click at [948, 85] on icon "icon: close" at bounding box center [947, 89] width 11 height 11
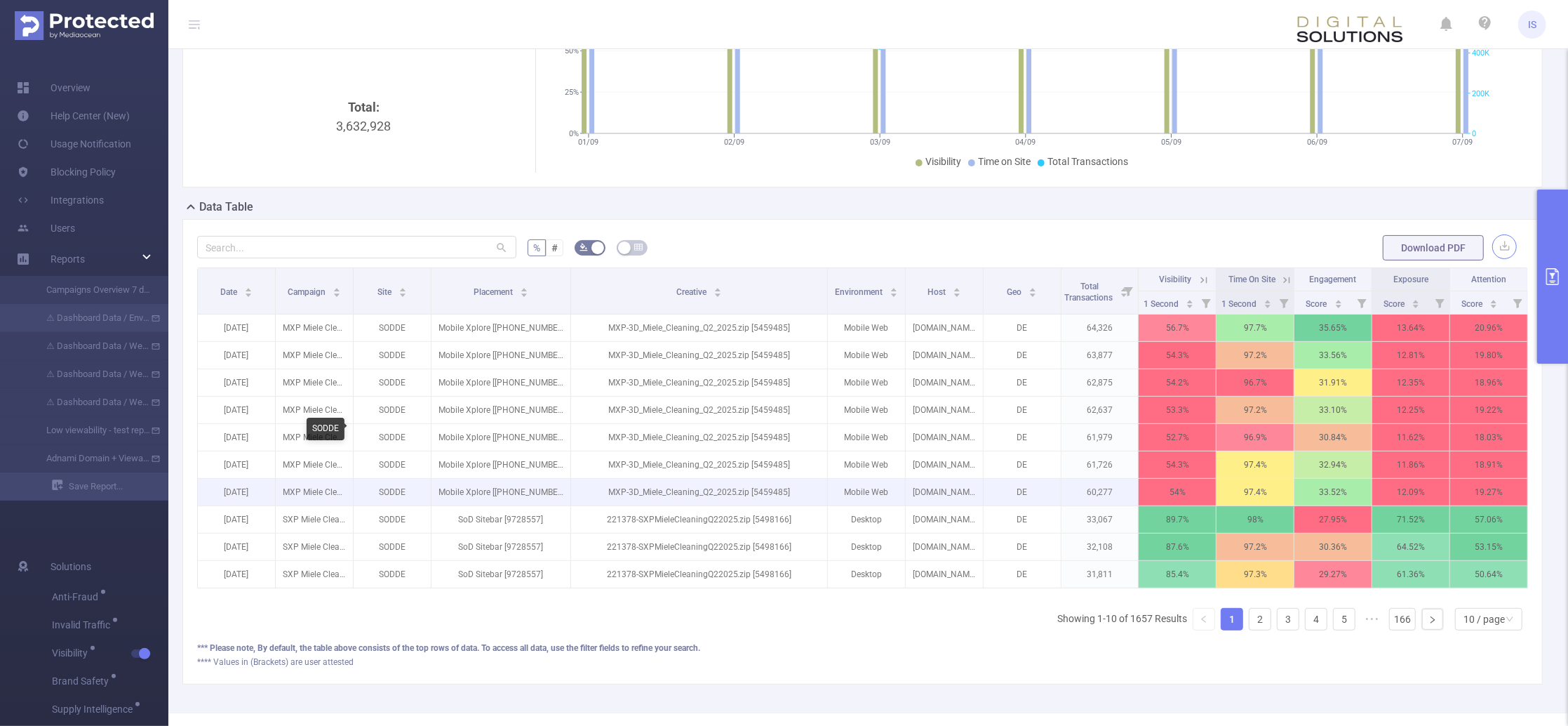
scroll to position [171, 0]
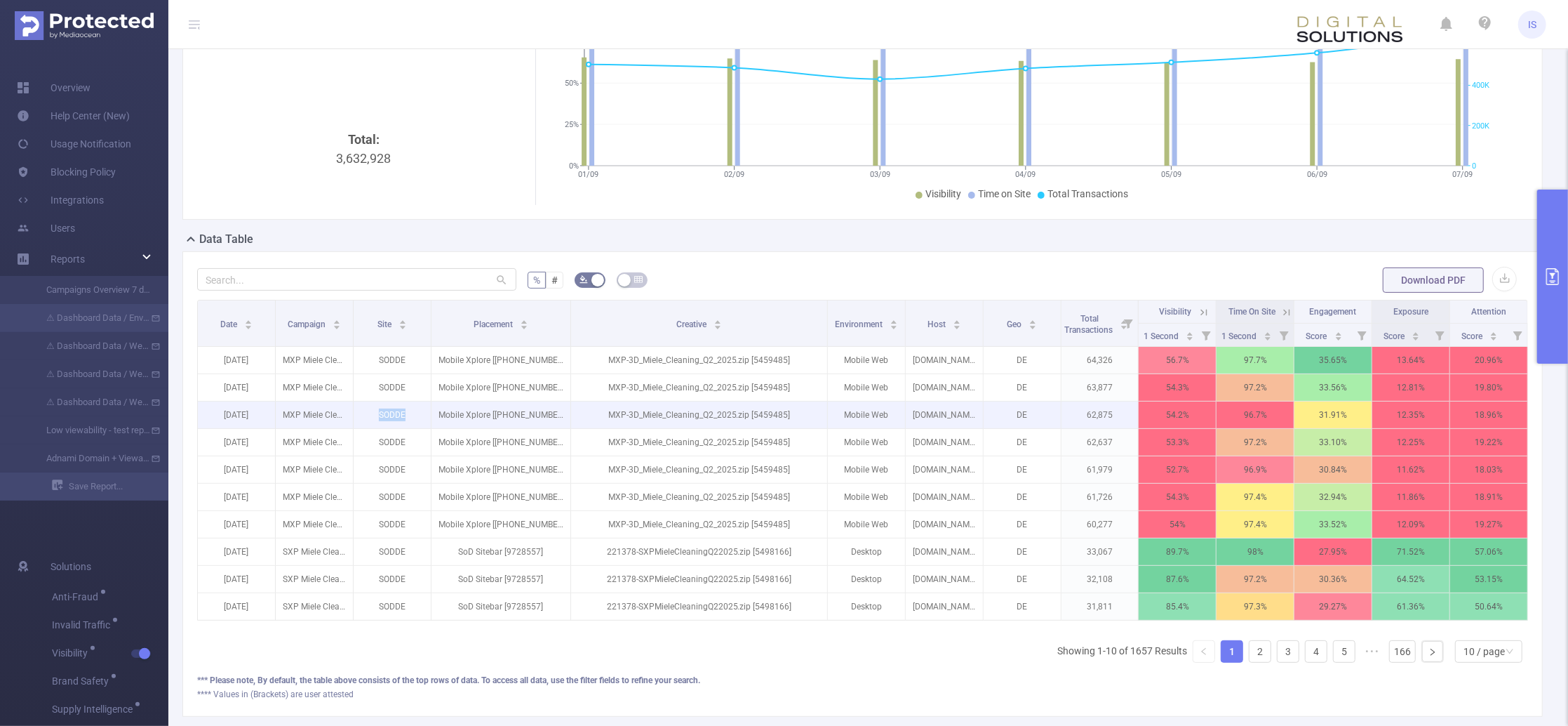
drag, startPoint x: 361, startPoint y: 409, endPoint x: 432, endPoint y: 411, distance: 71.0
click at [432, 411] on tr "[DATE] MXP Miele Cleaning Precision [DATE]-[DATE] [284045] SODDE Mobile Xplore …" at bounding box center [863, 416] width 1330 height 28
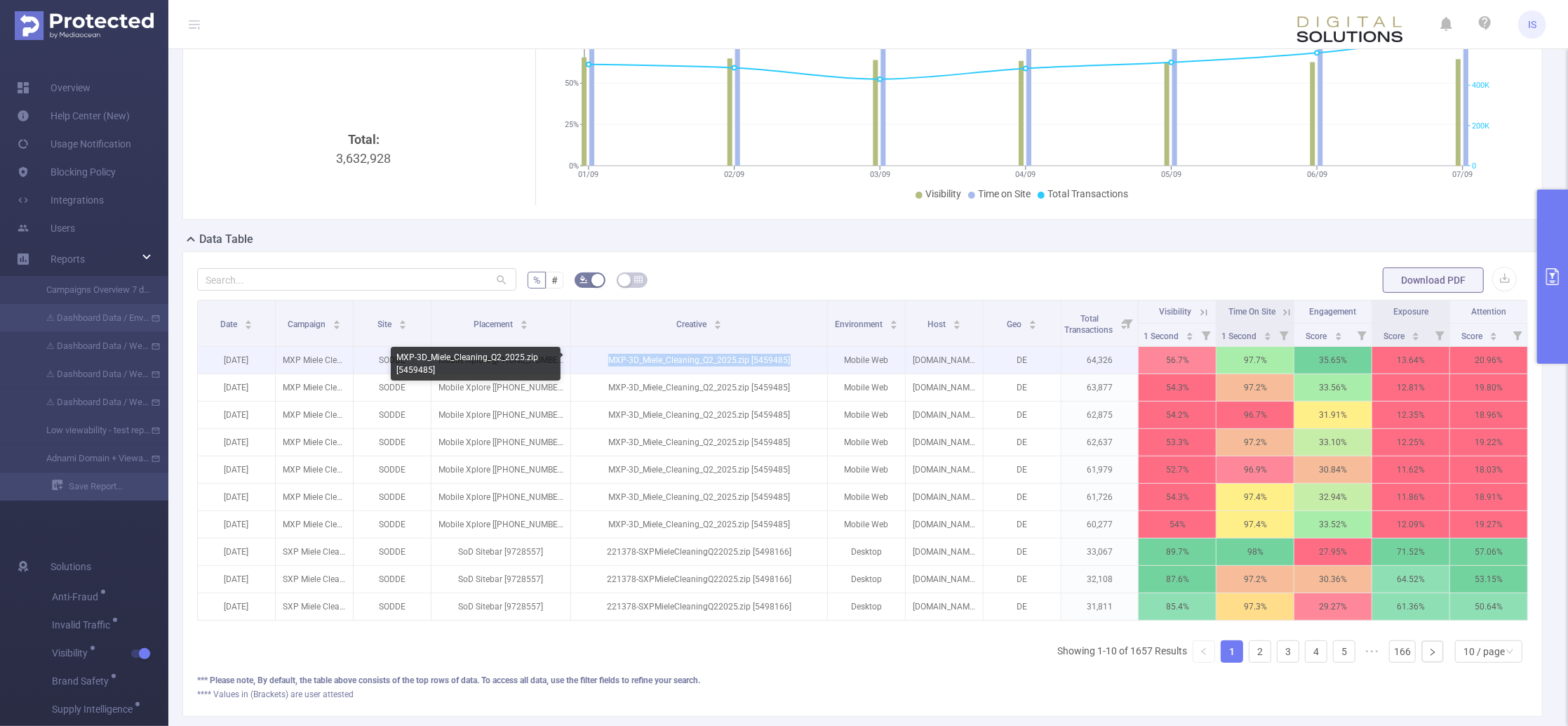
drag, startPoint x: 597, startPoint y: 359, endPoint x: 802, endPoint y: 349, distance: 205.2
click at [802, 349] on p "MXP-3D_Miele_Cleaning_Q2_2025.zip [5459485]" at bounding box center [700, 360] width 256 height 27
click at [800, 359] on p "MXP-3D_Miele_Cleaning_Q2_2025.zip [5459485]" at bounding box center [700, 360] width 256 height 27
drag, startPoint x: 806, startPoint y: 361, endPoint x: 581, endPoint y: 364, distance: 225.0
click at [581, 364] on p "MXP-3D_Miele_Cleaning_Q2_2025.zip [5459485]" at bounding box center [700, 360] width 256 height 27
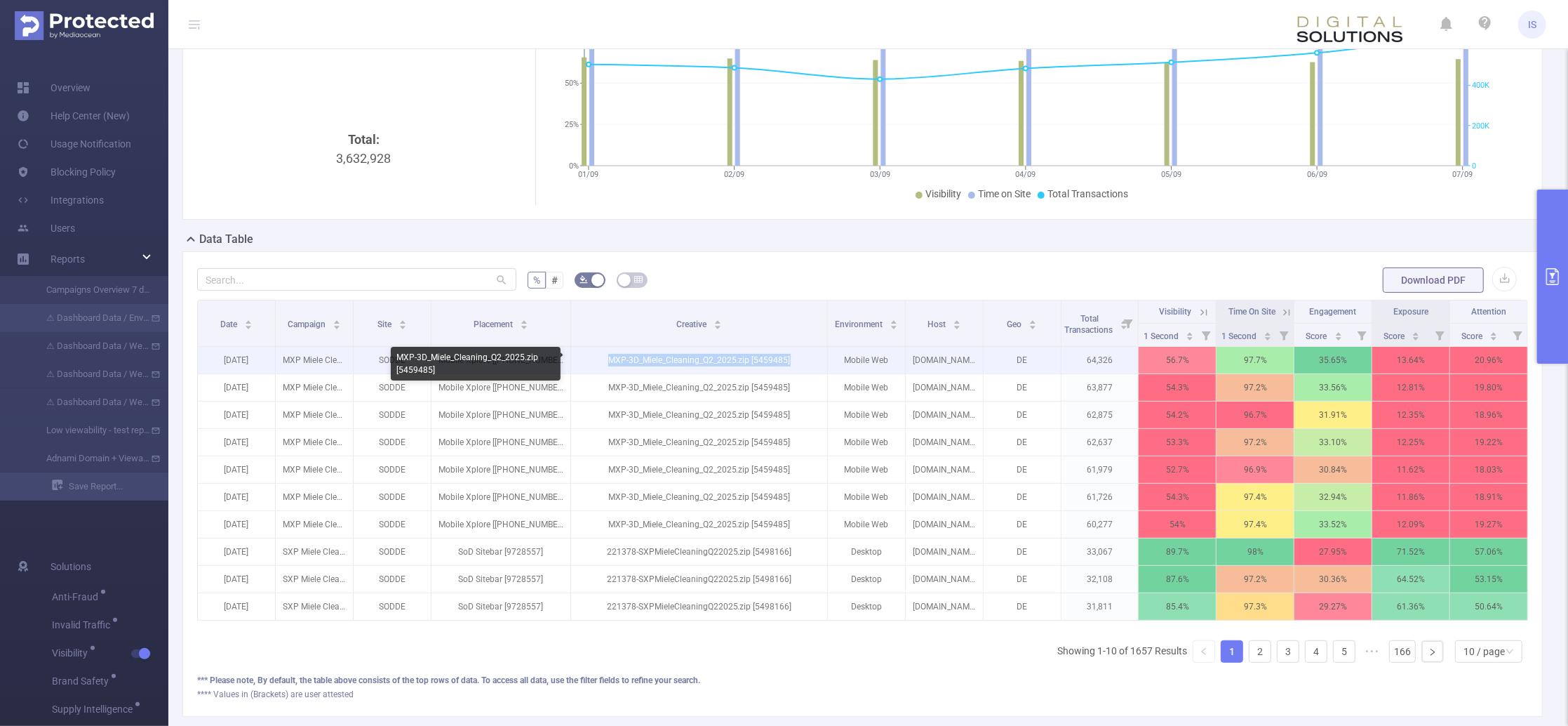
click at [581, 364] on p "MXP-3D_Miele_Cleaning_Q2_2025.zip [5459485]" at bounding box center [700, 360] width 256 height 27
drag, startPoint x: 581, startPoint y: 364, endPoint x: 791, endPoint y: 355, distance: 210.2
click at [791, 355] on p "MXP-3D_Miele_Cleaning_Q2_2025.zip [5459485]" at bounding box center [700, 360] width 256 height 27
drag, startPoint x: 798, startPoint y: 360, endPoint x: 591, endPoint y: 368, distance: 207.2
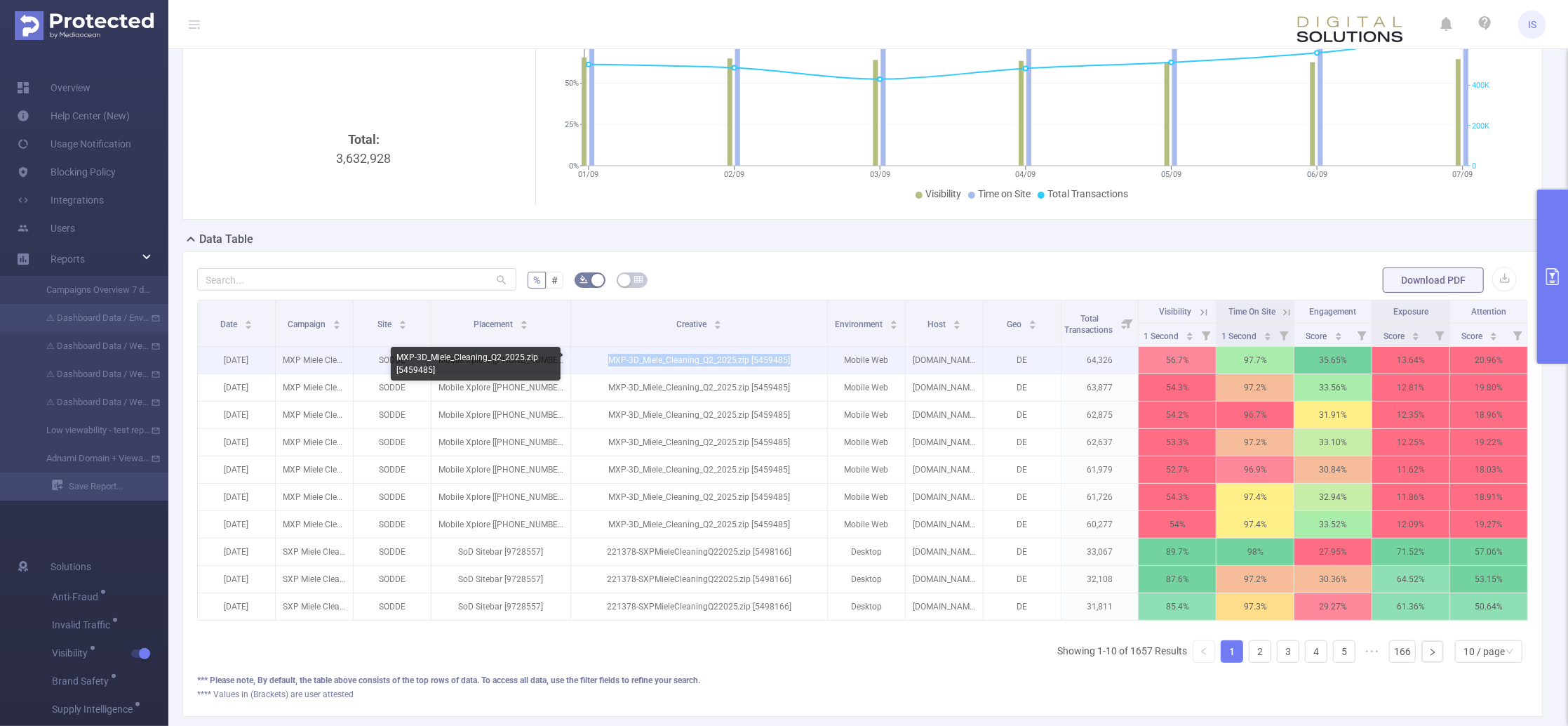
click at [591, 368] on p "MXP-3D_Miele_Cleaning_Q2_2025.zip [5459485]" at bounding box center [700, 360] width 256 height 27
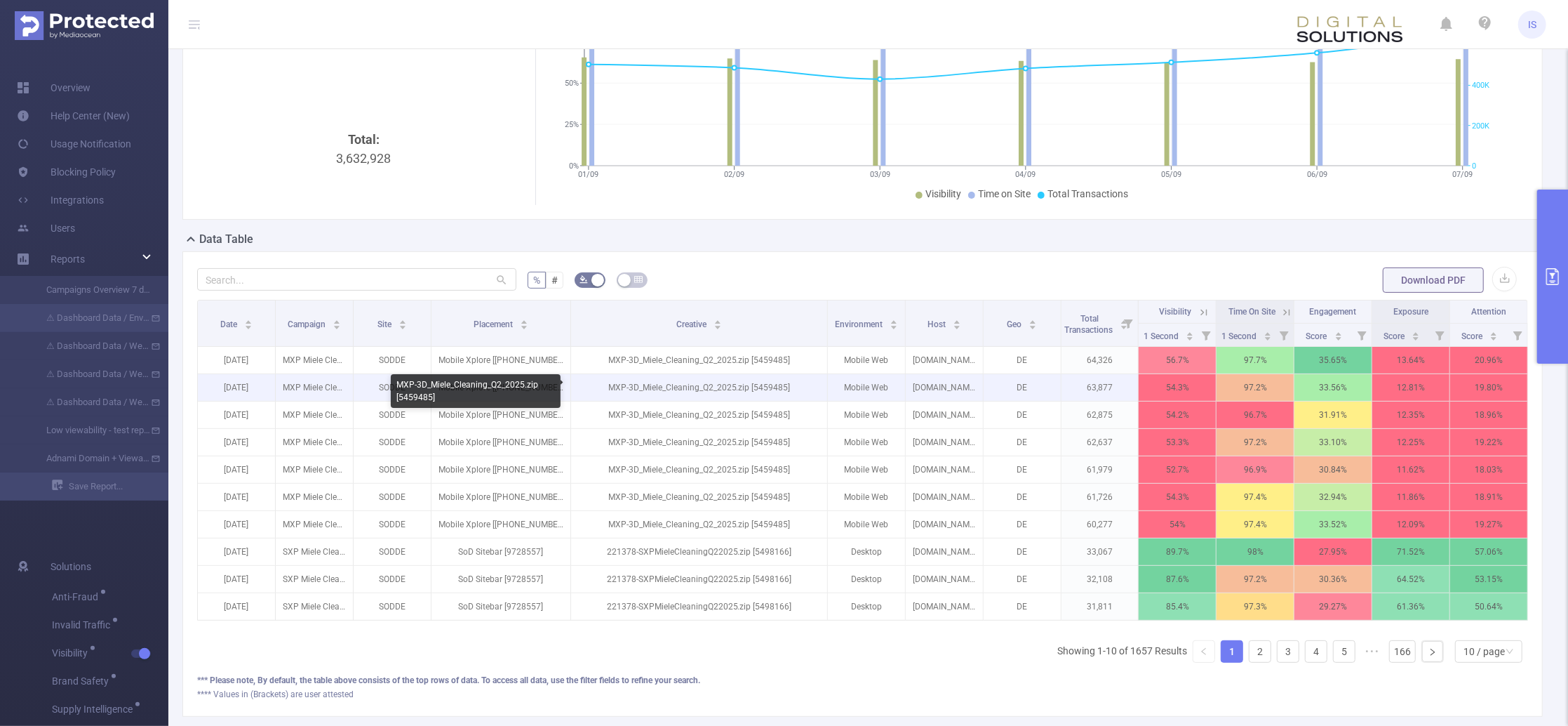
click at [591, 395] on p "MXP-3D_Miele_Cleaning_Q2_2025.zip [5459485]" at bounding box center [700, 387] width 256 height 27
drag, startPoint x: 591, startPoint y: 395, endPoint x: 801, endPoint y: 386, distance: 210.2
click at [801, 386] on p "MXP-3D_Miele_Cleaning_Q2_2025.zip [5459485]" at bounding box center [700, 387] width 256 height 27
drag, startPoint x: 801, startPoint y: 386, endPoint x: 602, endPoint y: 385, distance: 199.0
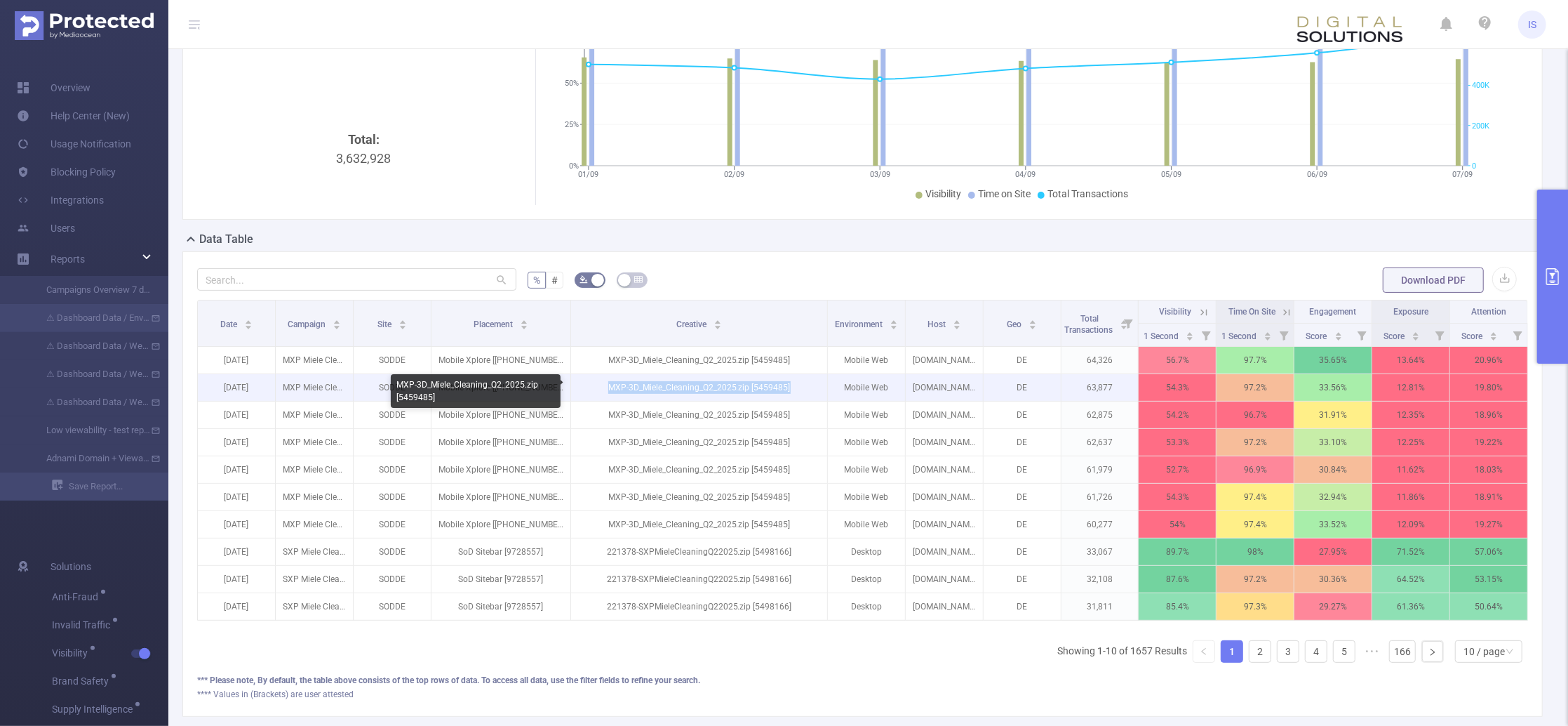
click at [602, 385] on p "MXP-3D_Miele_Cleaning_Q2_2025.zip [5459485]" at bounding box center [700, 387] width 256 height 27
drag, startPoint x: 597, startPoint y: 389, endPoint x: 811, endPoint y: 375, distance: 214.5
click at [811, 375] on p "MXP-3D_Miele_Cleaning_Q2_2025.zip [5459485]" at bounding box center [700, 387] width 256 height 27
click at [811, 390] on p "MXP-3D_Miele_Cleaning_Q2_2025.zip [5459485]" at bounding box center [700, 387] width 256 height 27
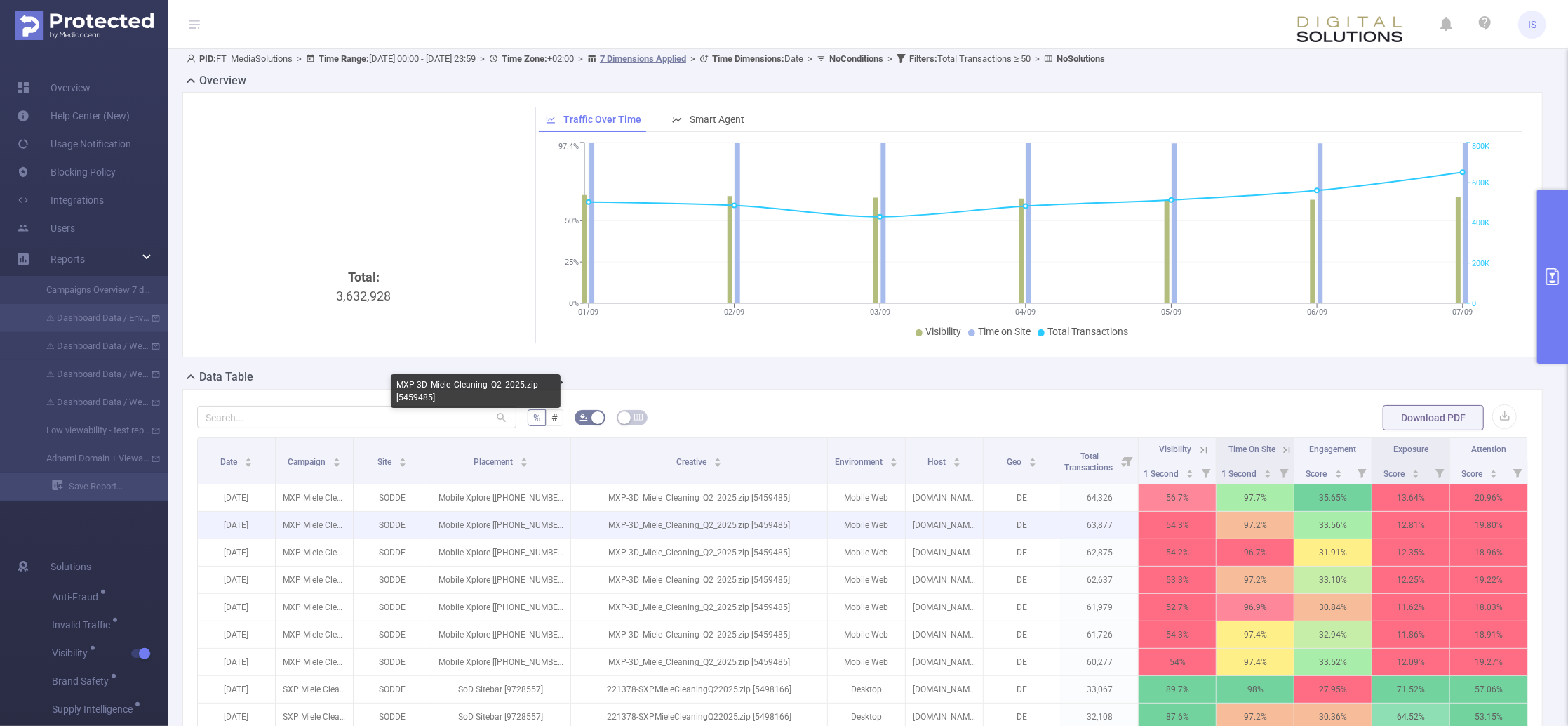
scroll to position [0, 0]
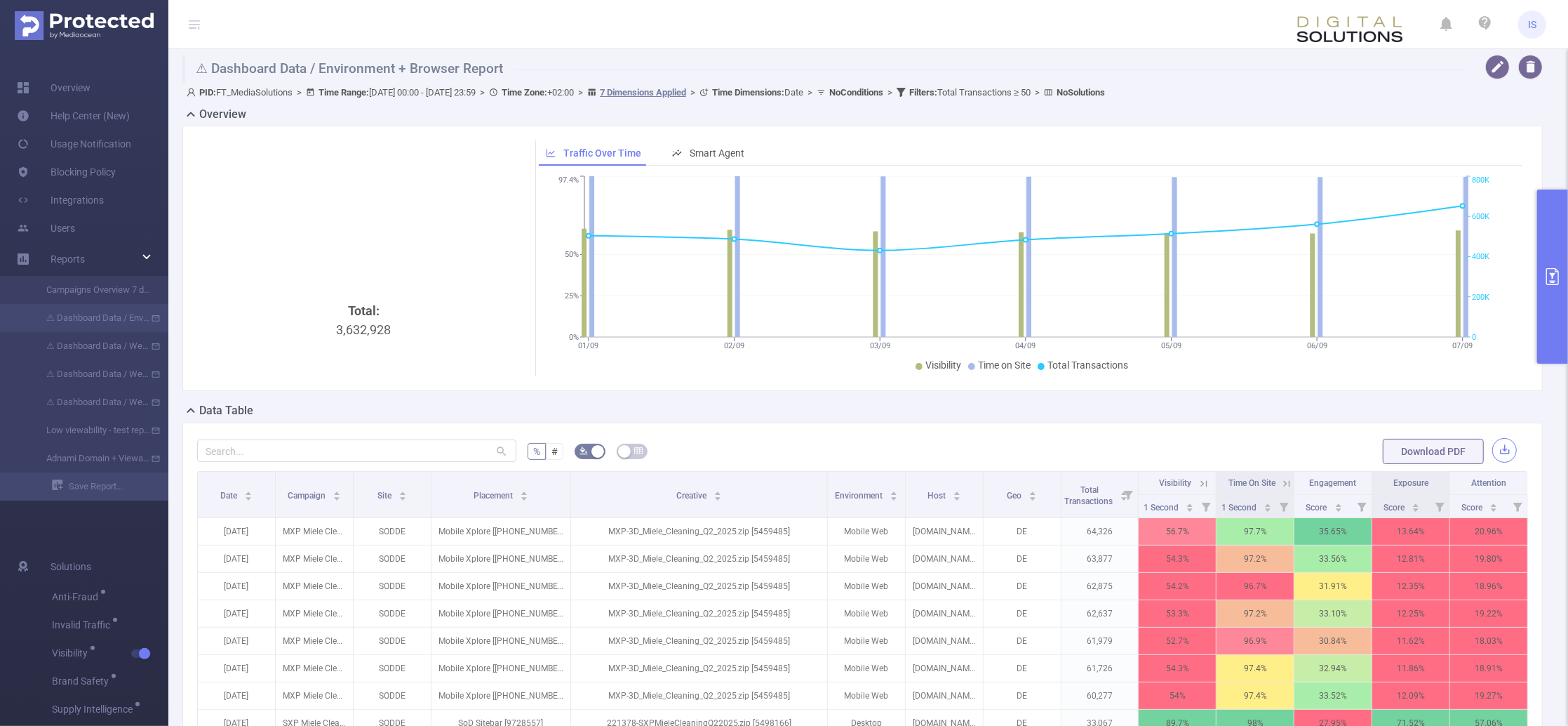
click at [1495, 448] on button "button" at bounding box center [1504, 450] width 24 height 24
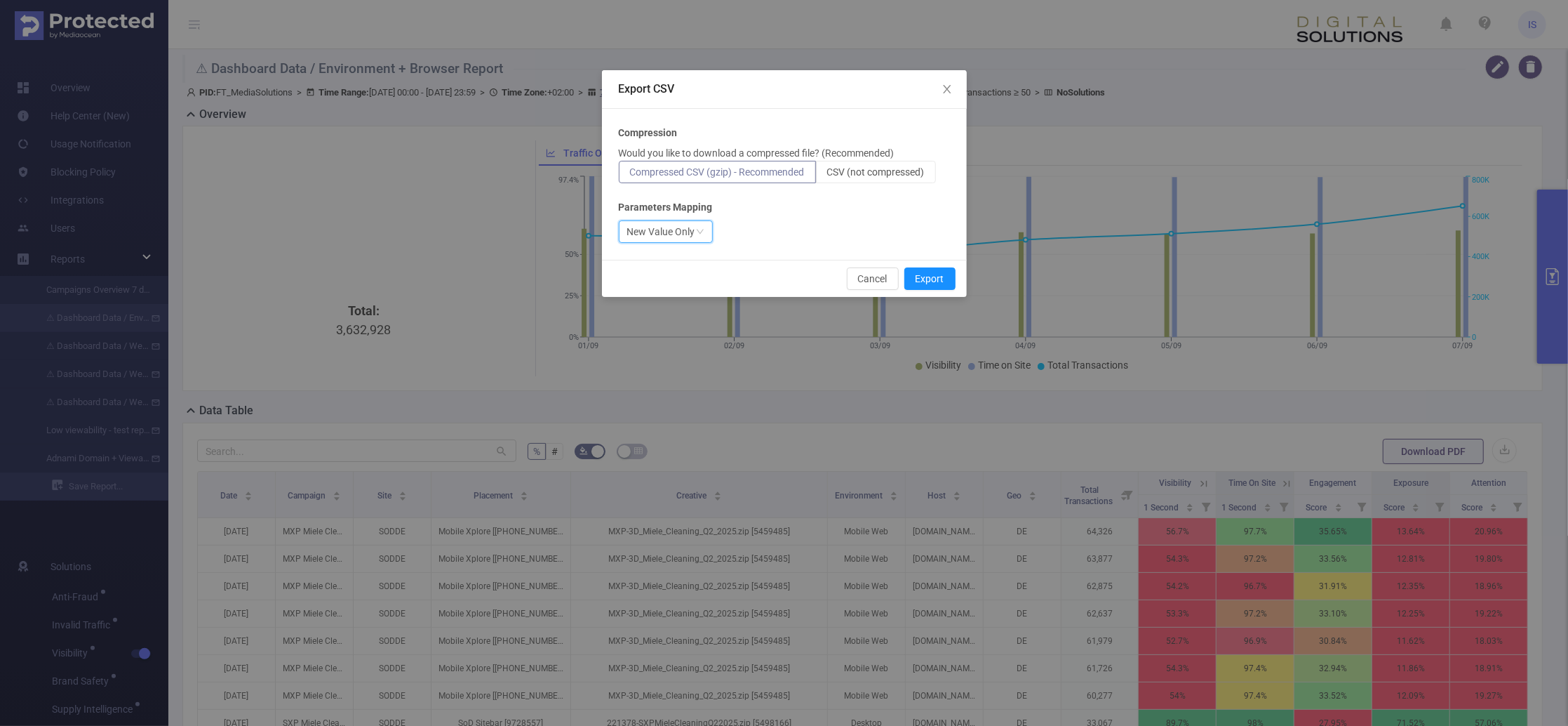
click at [661, 229] on div "New Value Only" at bounding box center [660, 232] width 68 height 21
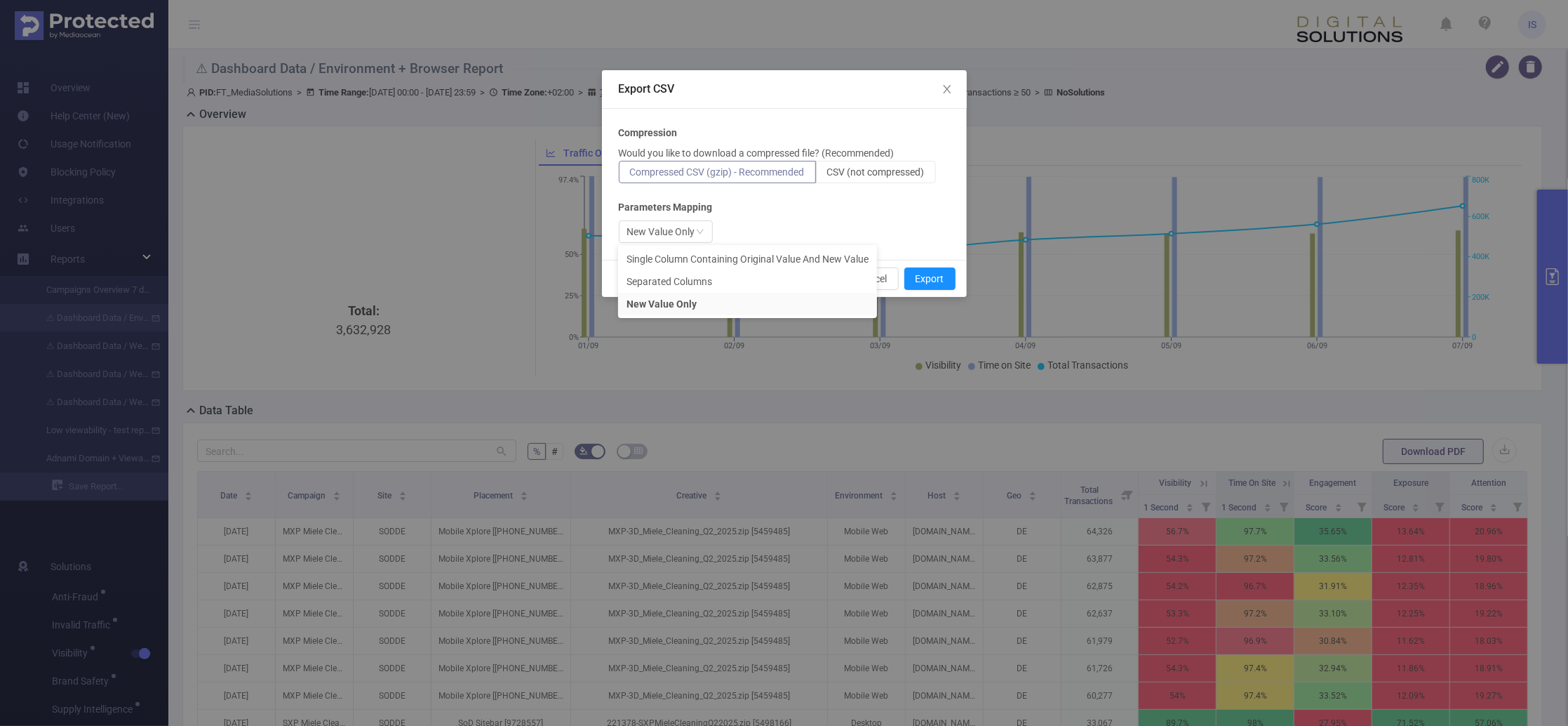
click at [822, 225] on div "New Value Only" at bounding box center [784, 232] width 331 height 23
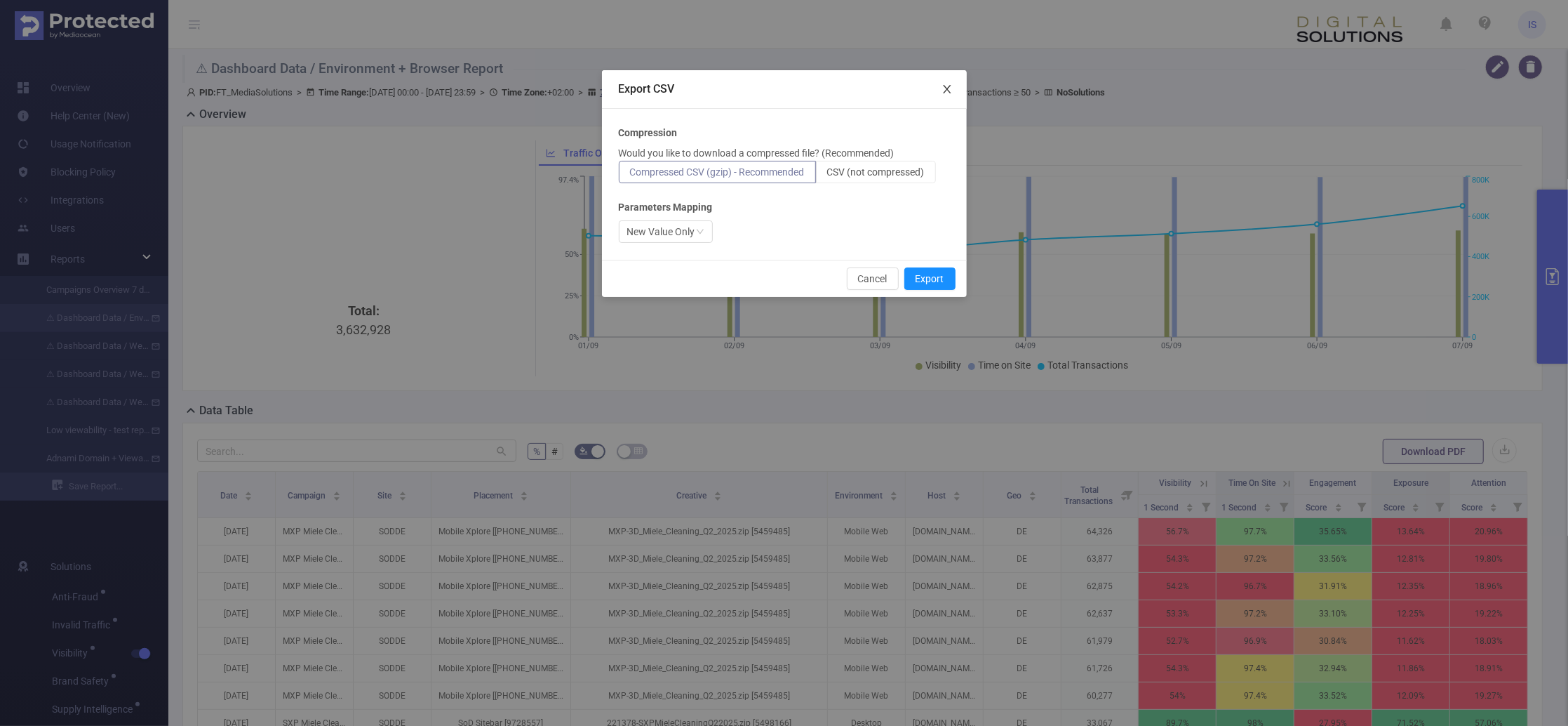
click at [951, 90] on icon "icon: close" at bounding box center [947, 89] width 11 height 11
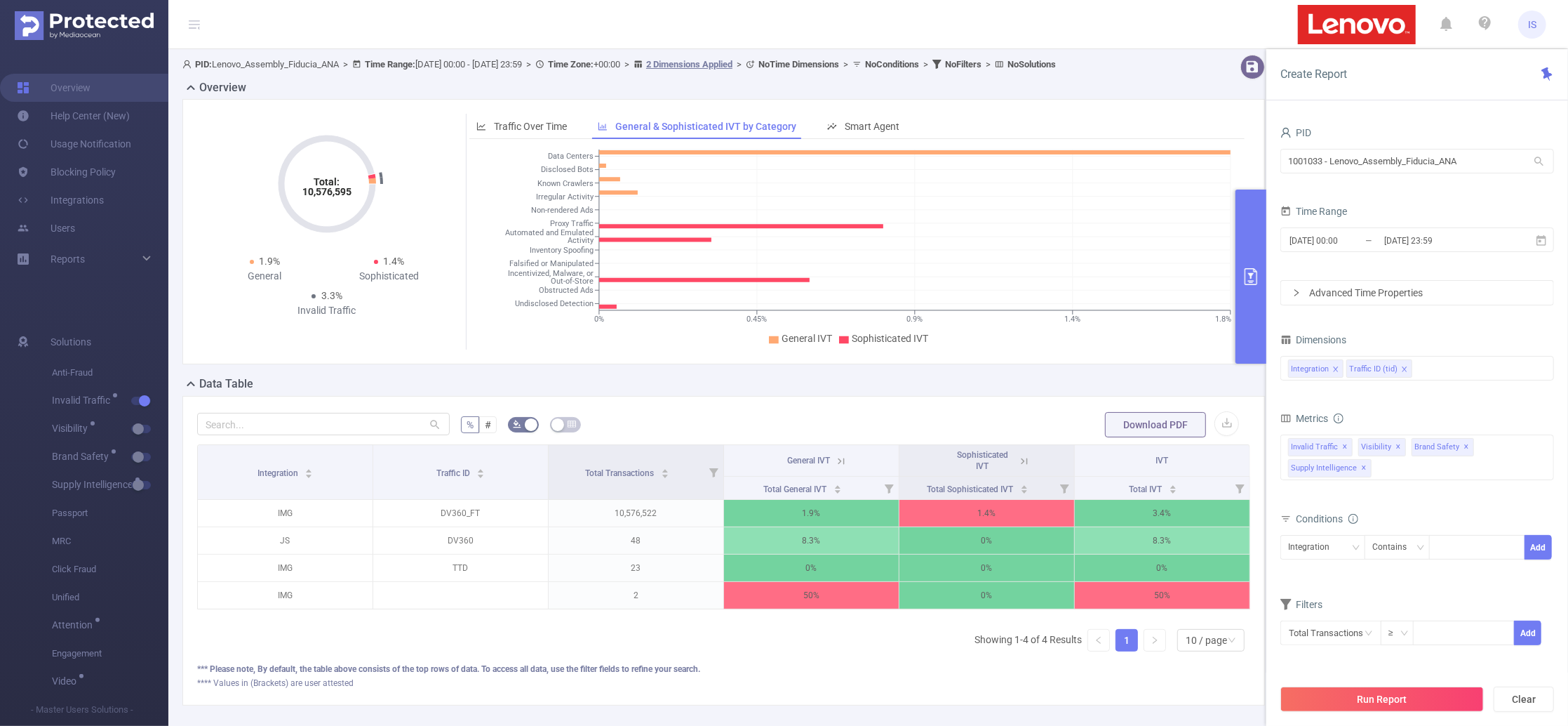
click at [449, 388] on div "Data Table" at bounding box center [729, 385] width 1094 height 20
drag, startPoint x: 1475, startPoint y: 160, endPoint x: 1237, endPoint y: 148, distance: 238.3
click at [1237, 148] on section "PID: Lenovo_Assembly_Fiducia_ANA > Time Range: 2025-08-09 00:00 - 2025-09-07 23…" at bounding box center [868, 391] width 1400 height 684
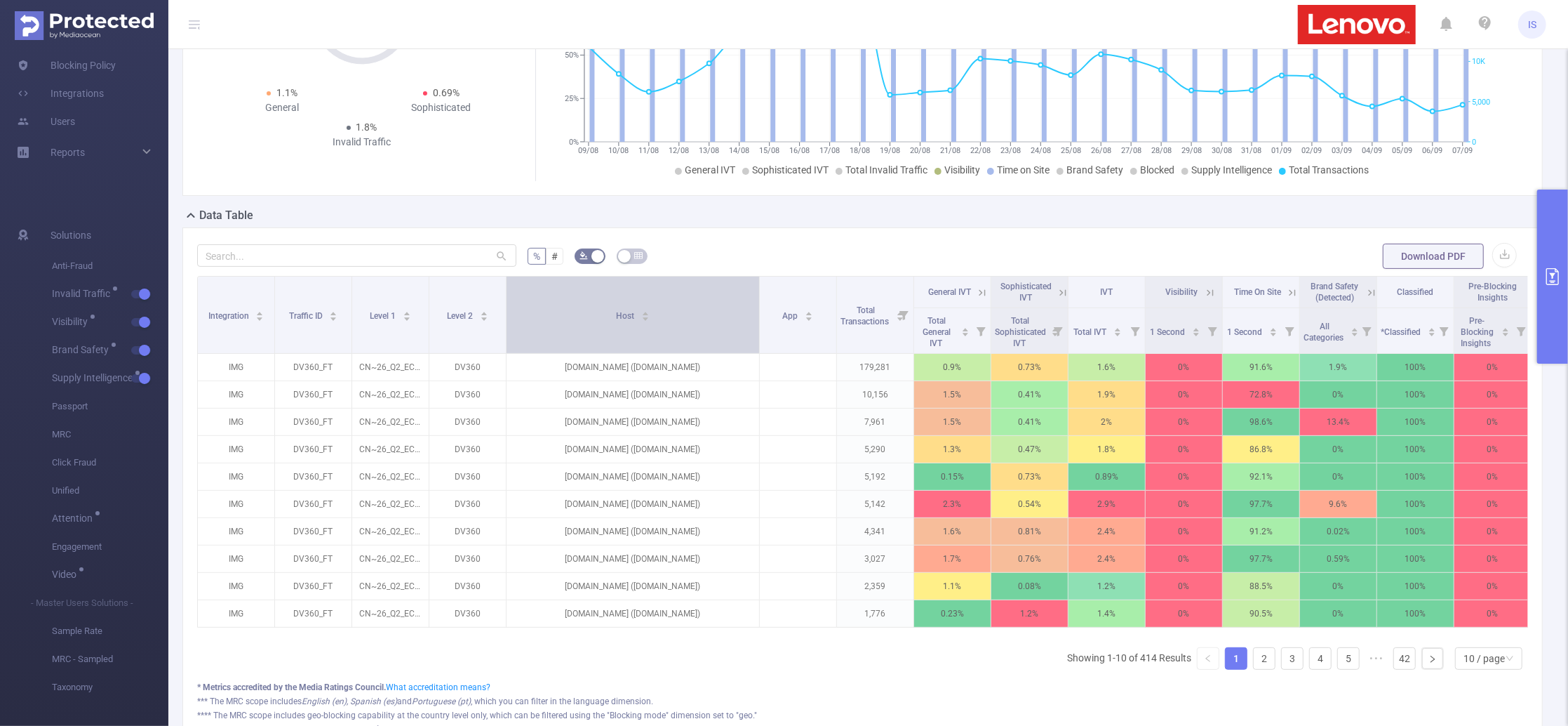
scroll to position [187, 0]
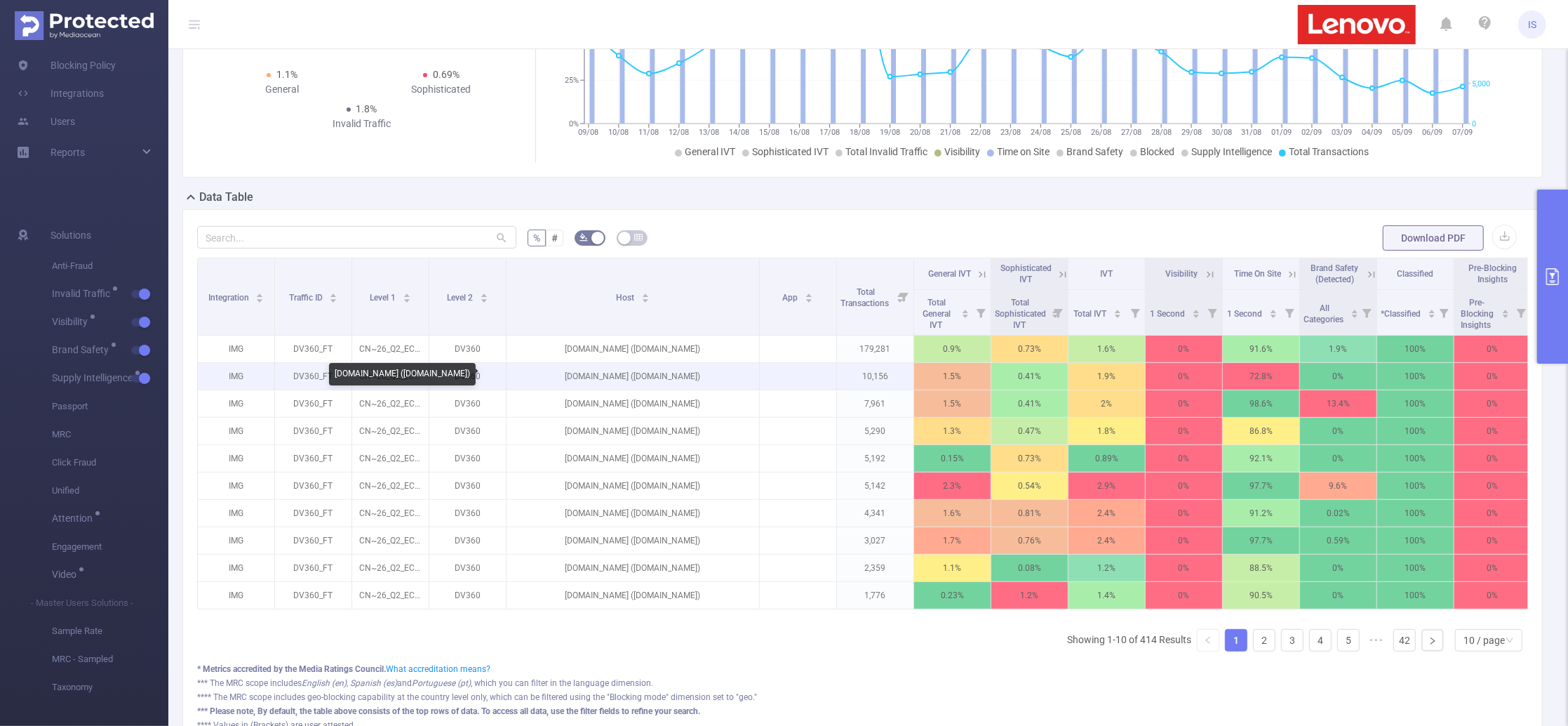
drag, startPoint x: 646, startPoint y: 376, endPoint x: 706, endPoint y: 376, distance: 60.0
click at [706, 376] on p "imasdk.googleapis.com (vegoutmag.com)" at bounding box center [633, 376] width 252 height 27
copy p "vegoutmag.com"
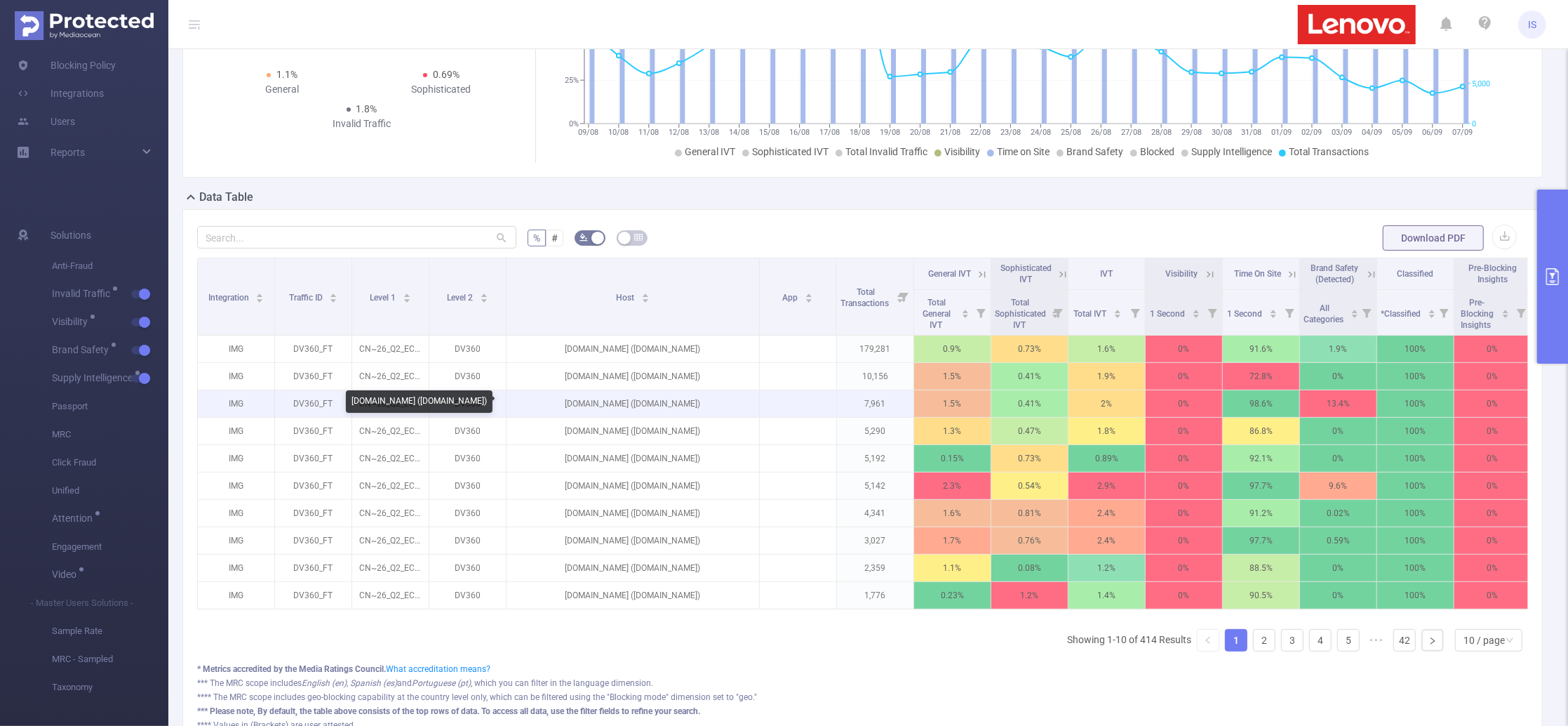
drag, startPoint x: 656, startPoint y: 405, endPoint x: 697, endPoint y: 405, distance: 41.0
click at [697, 405] on p "imasdk.googleapis.com (zohark.com)" at bounding box center [633, 403] width 252 height 27
copy p "zohark.com"
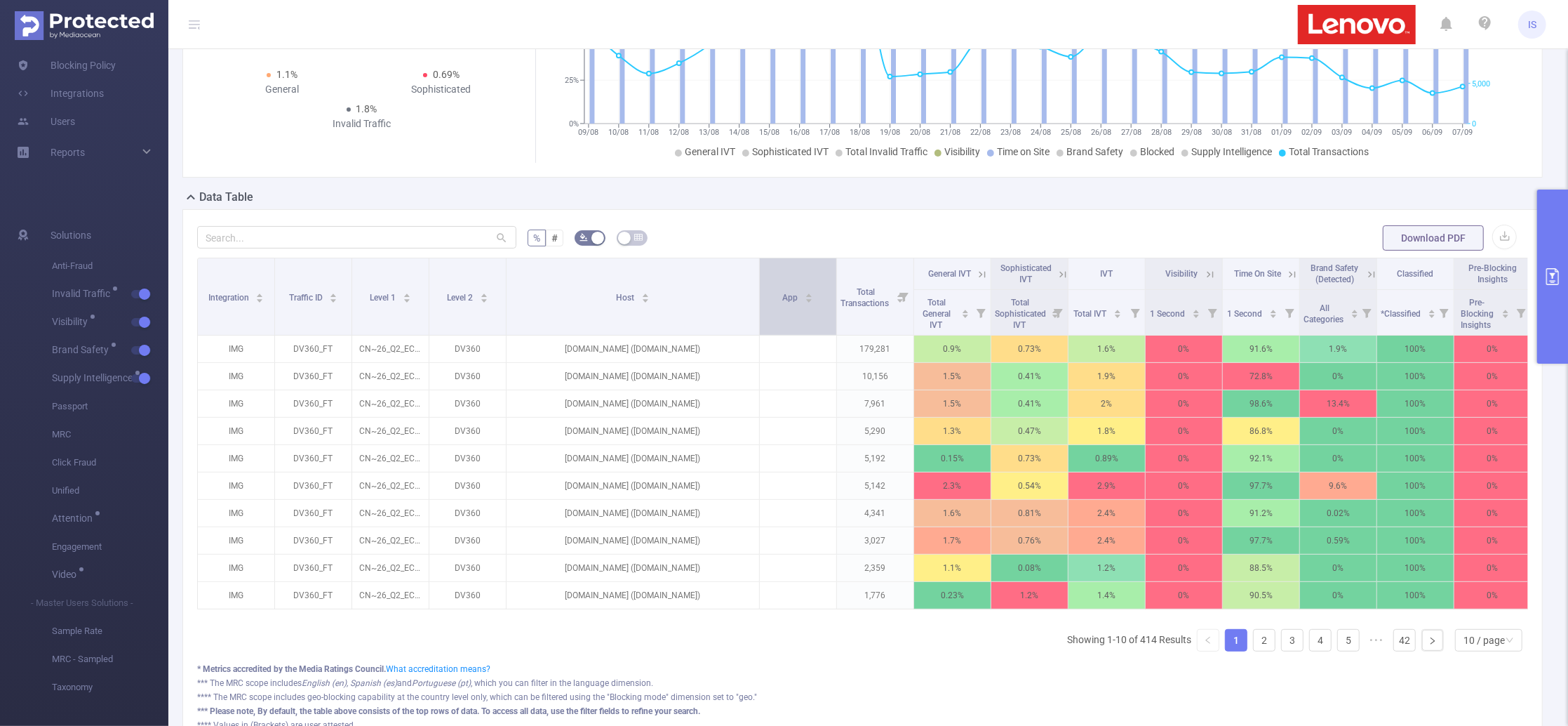
click at [786, 303] on div "App" at bounding box center [798, 296] width 31 height 14
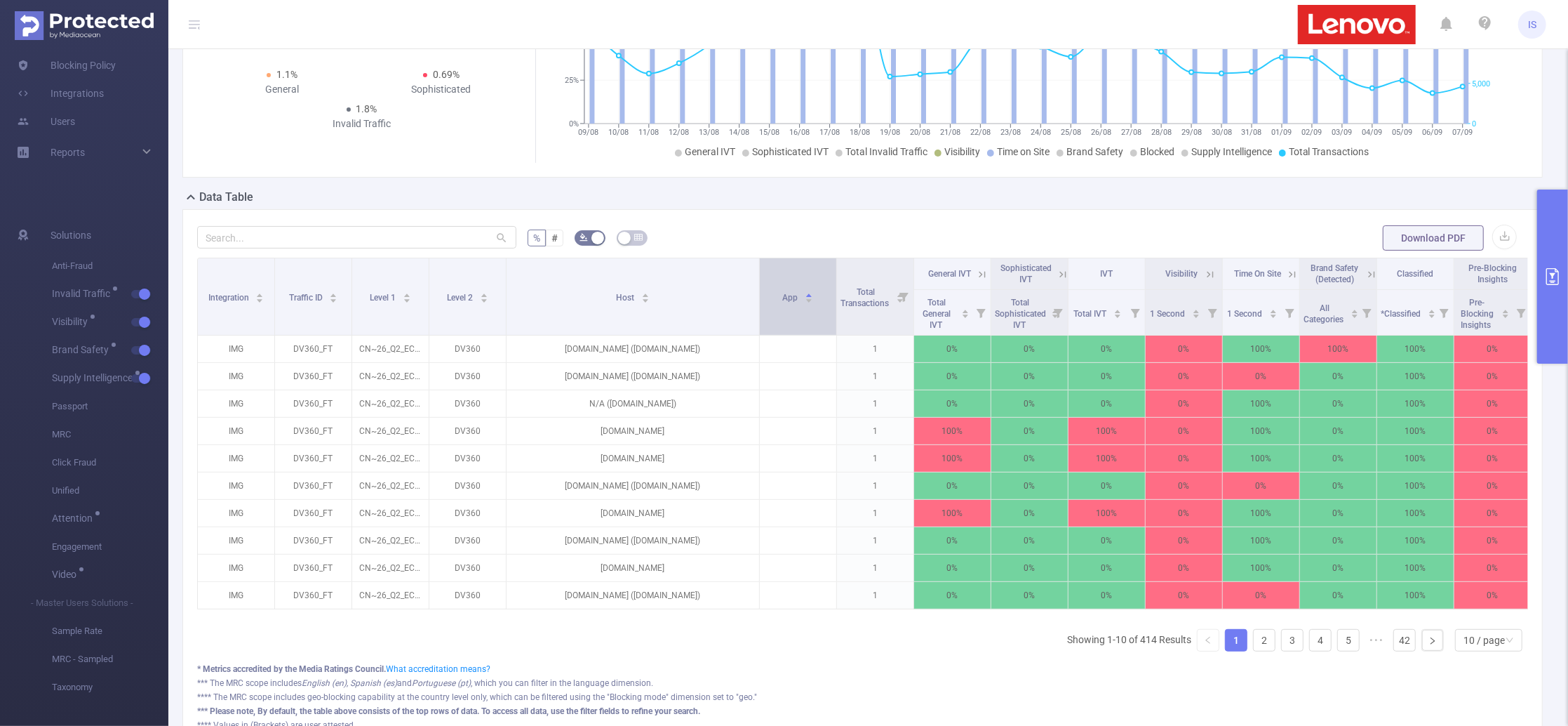
click at [786, 303] on div "App" at bounding box center [798, 296] width 31 height 14
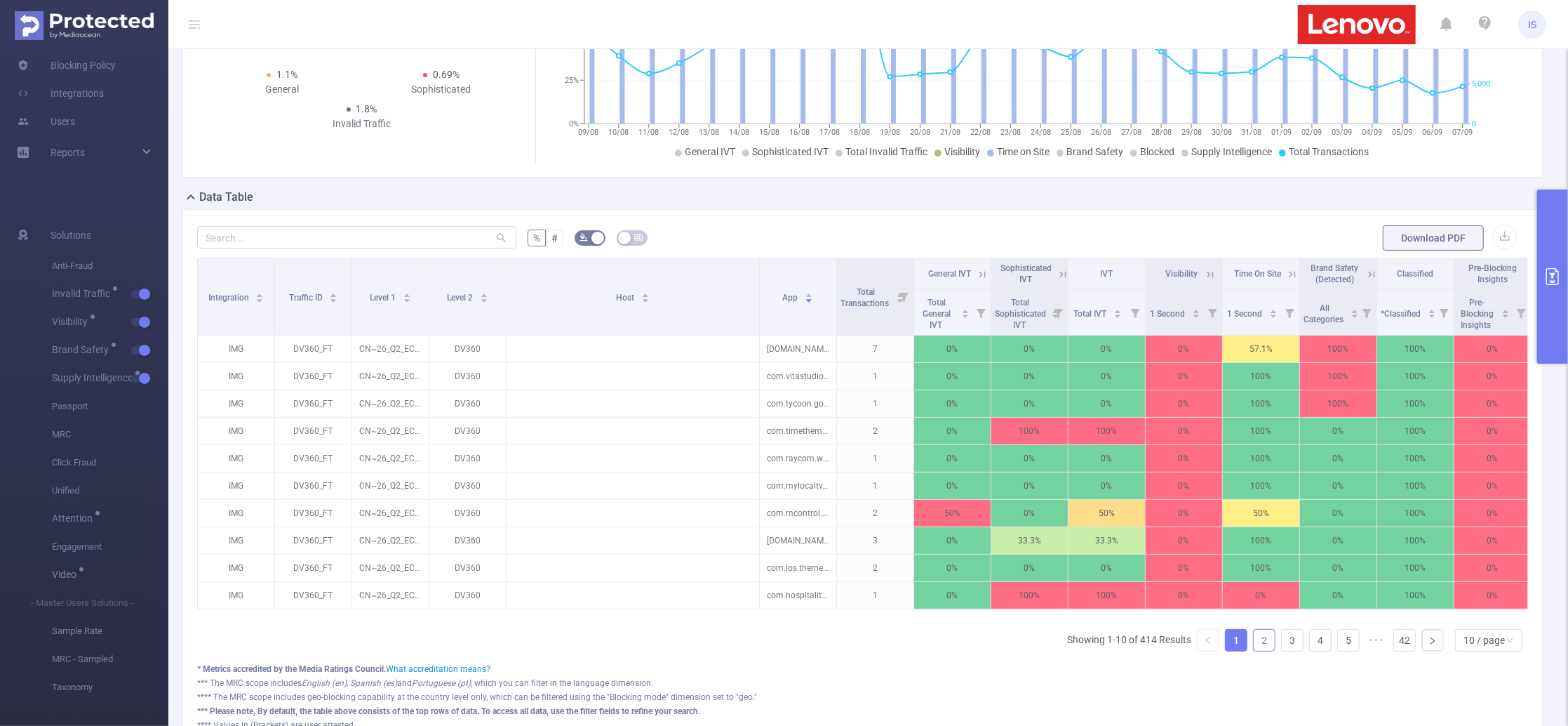
click at [1254, 647] on link "2" at bounding box center [1264, 640] width 21 height 21
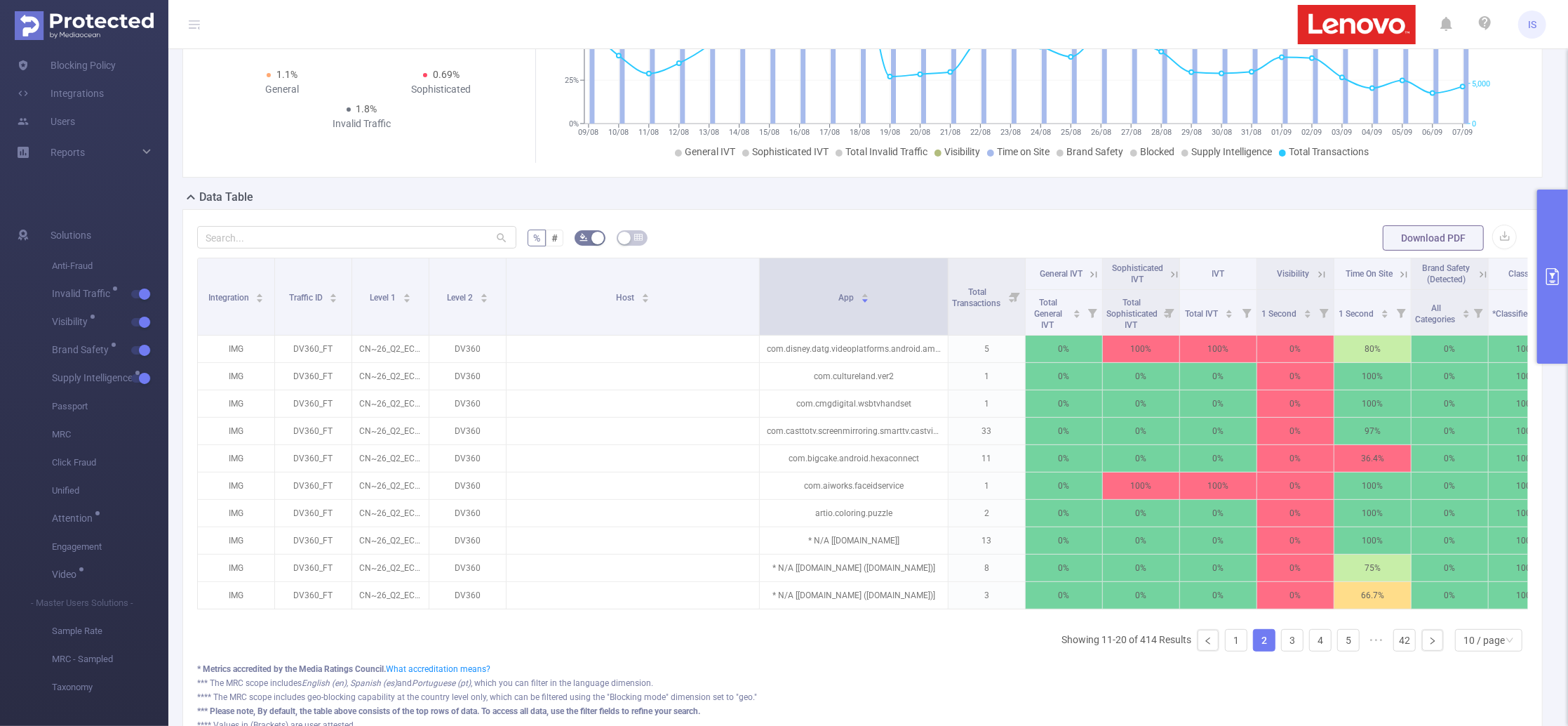
drag, startPoint x: 833, startPoint y: 305, endPoint x: 946, endPoint y: 309, distance: 113.1
click at [946, 309] on span at bounding box center [948, 296] width 7 height 77
click at [1281, 651] on link "3" at bounding box center [1292, 640] width 21 height 21
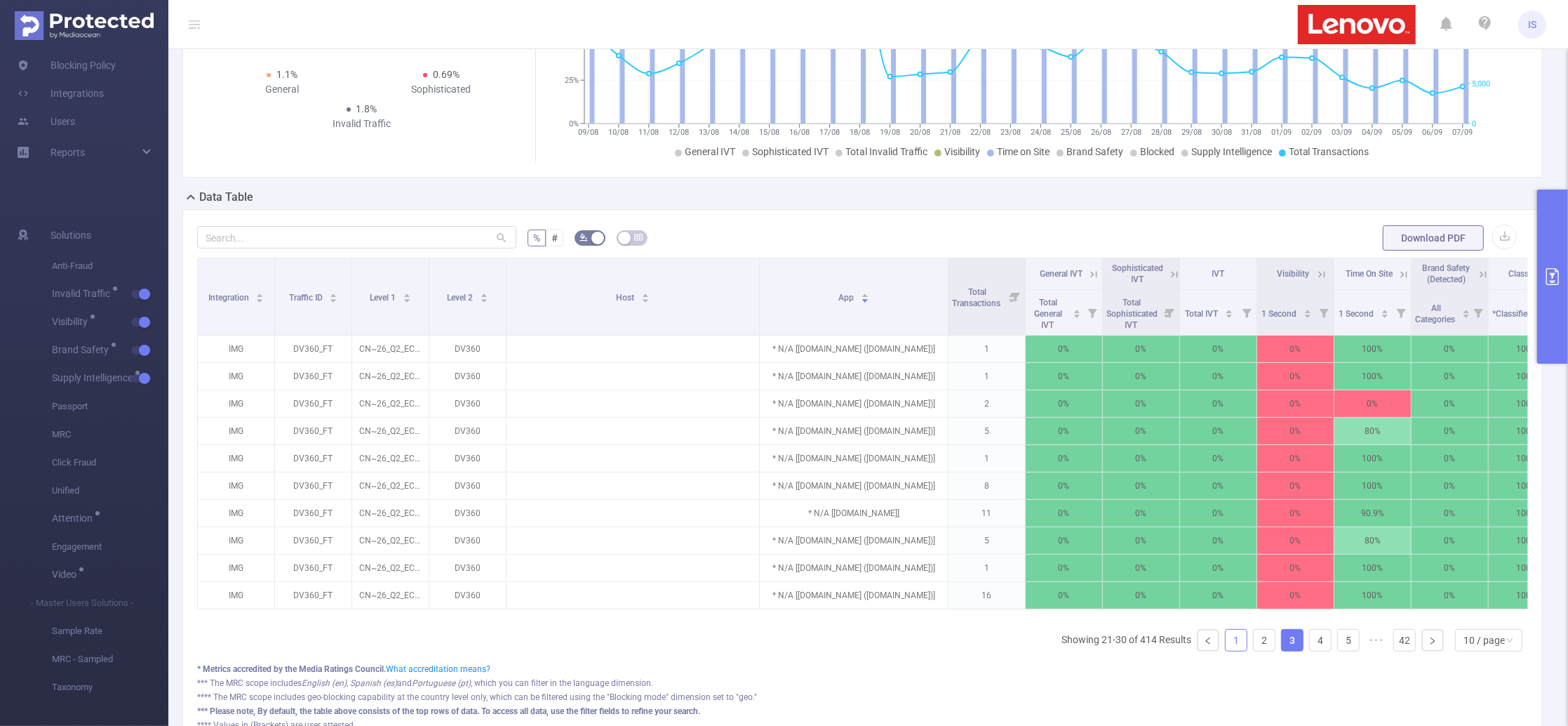
click at [1230, 651] on link "1" at bounding box center [1237, 640] width 21 height 21
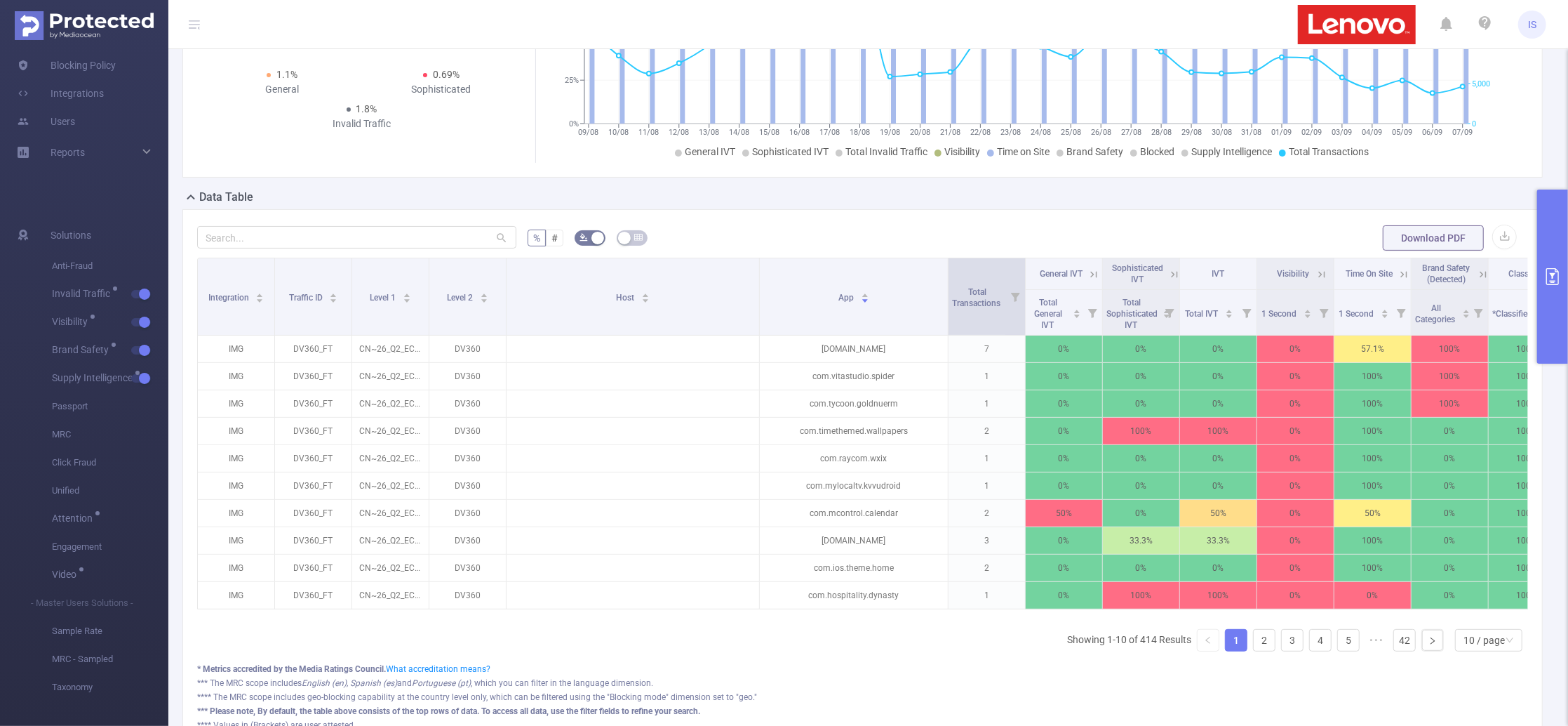
click at [1015, 313] on icon at bounding box center [1015, 296] width 20 height 77
drag, startPoint x: 860, startPoint y: 368, endPoint x: 901, endPoint y: 372, distance: 41.2
click at [891, 372] on div at bounding box center [886, 372] width 10 height 10
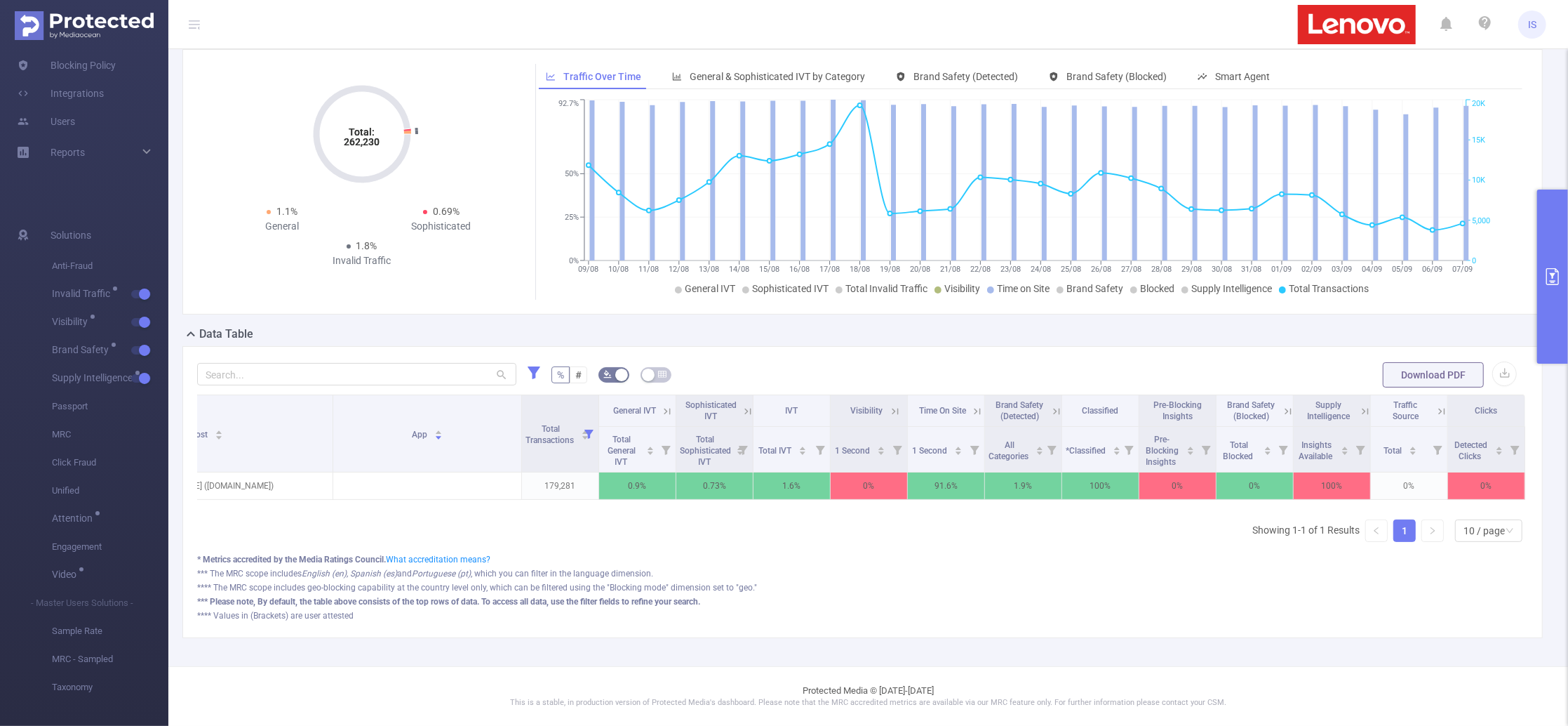
scroll to position [0, 0]
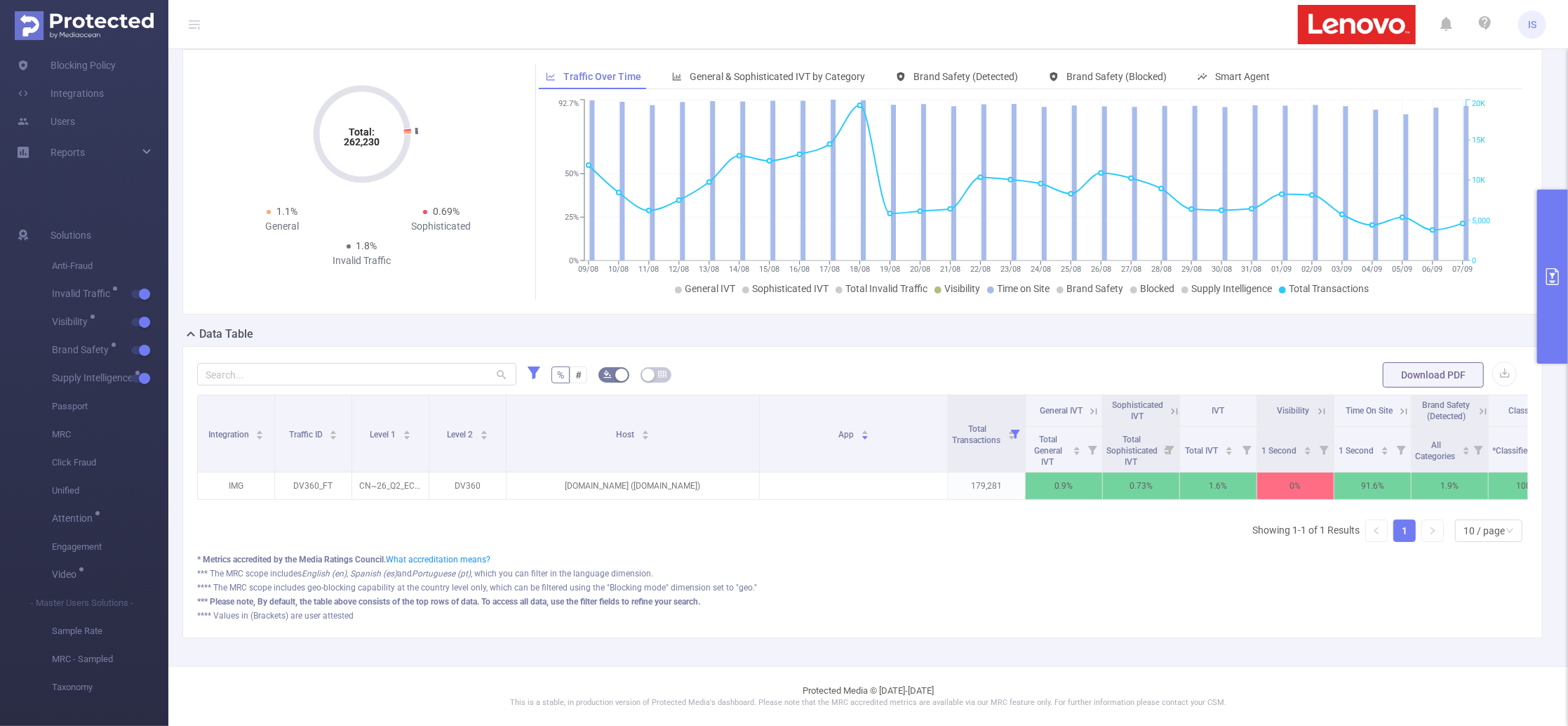
click at [1549, 335] on button "primary" at bounding box center [1552, 276] width 31 height 174
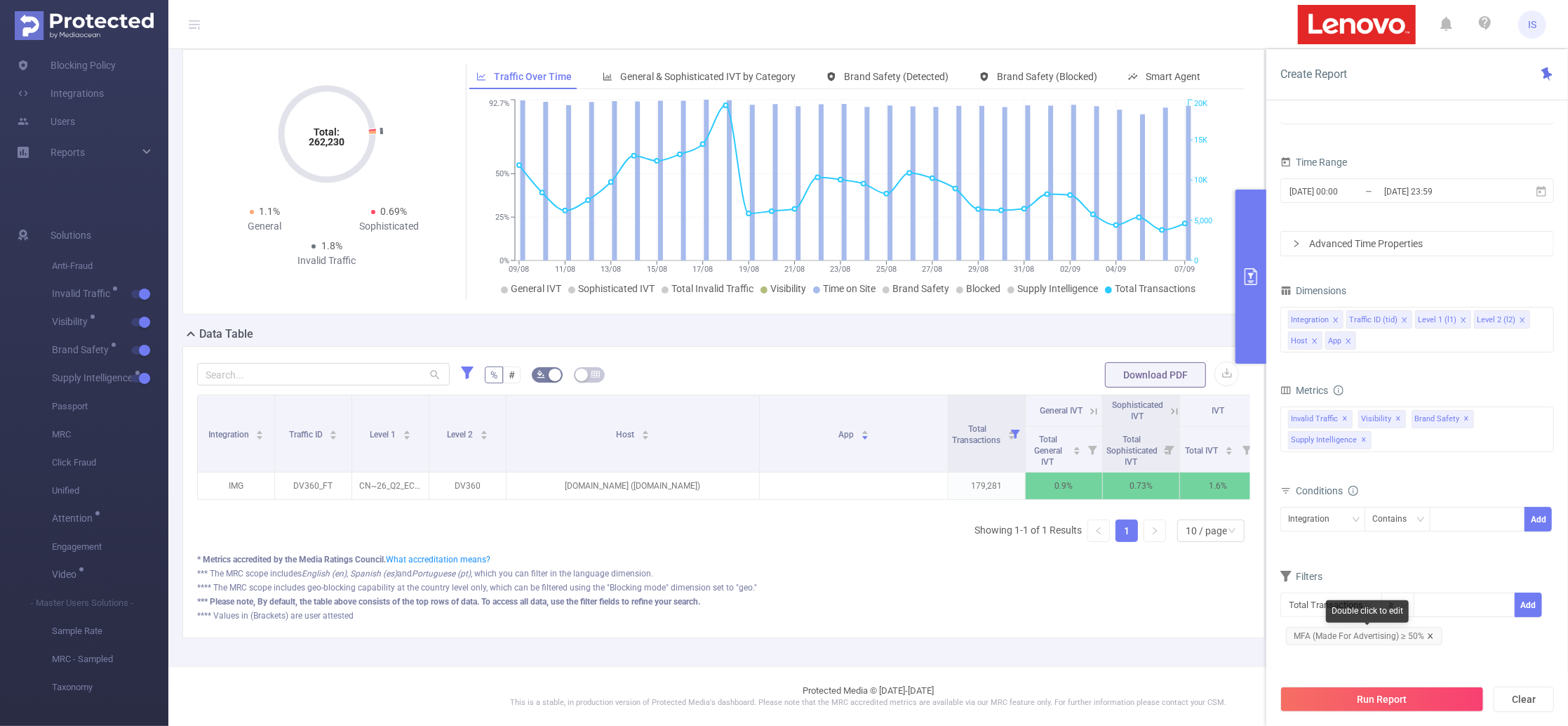
click at [1430, 635] on icon "icon: close" at bounding box center [1430, 635] width 5 height 5
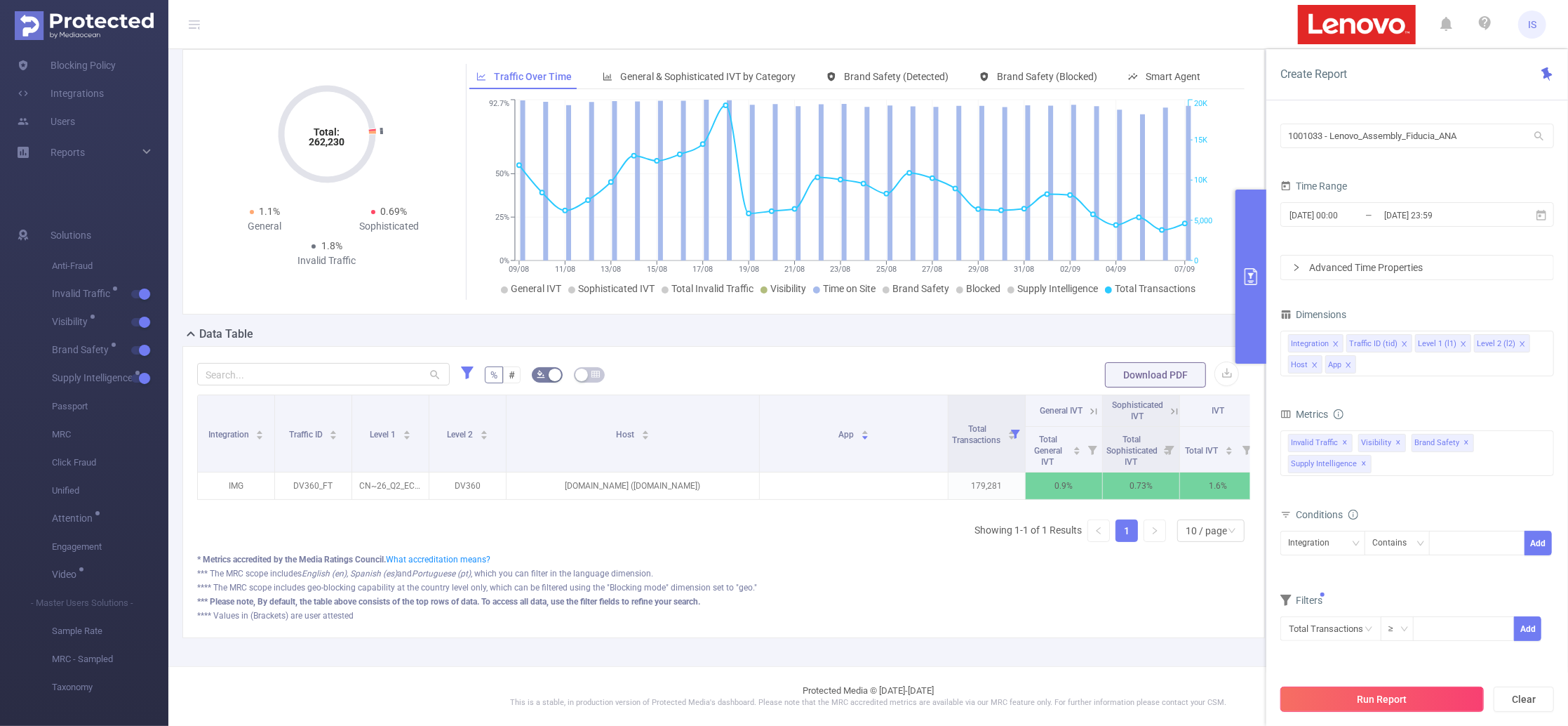
click at [1428, 703] on button "Run Report" at bounding box center [1382, 699] width 203 height 25
